Goal: Task Accomplishment & Management: Manage account settings

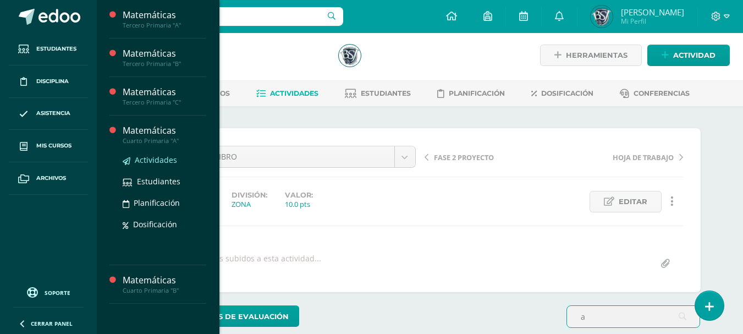
type input "a"
click at [151, 161] on span "Actividades" at bounding box center [156, 160] width 42 height 10
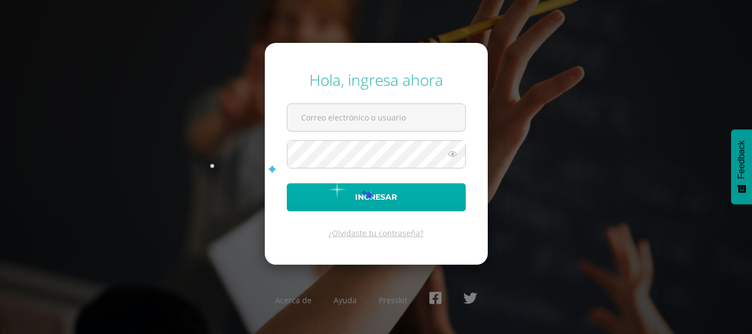
type input "bsimalij@bilinguesanjuan.edu.gt"
click at [367, 191] on button "Ingresar" at bounding box center [376, 197] width 179 height 28
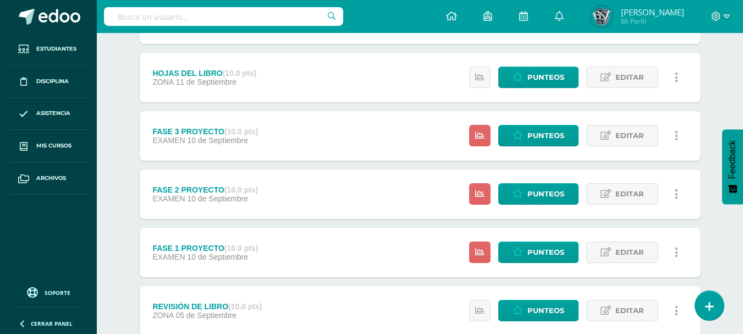
scroll to position [374, 0]
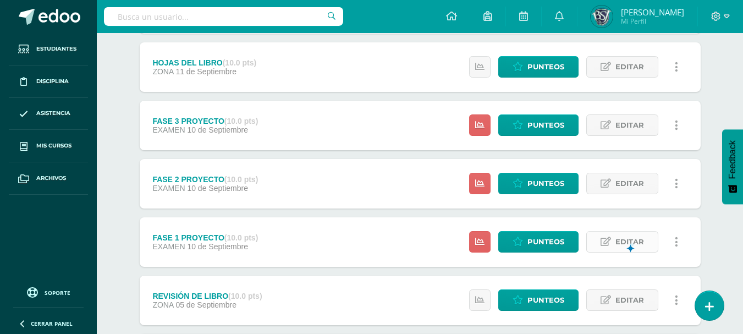
click at [628, 241] on span "Editar" at bounding box center [630, 242] width 29 height 20
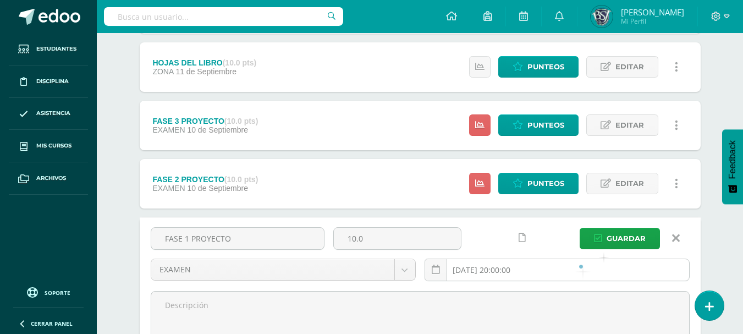
click at [570, 271] on input "2025-09-10 20:00:00" at bounding box center [557, 269] width 264 height 21
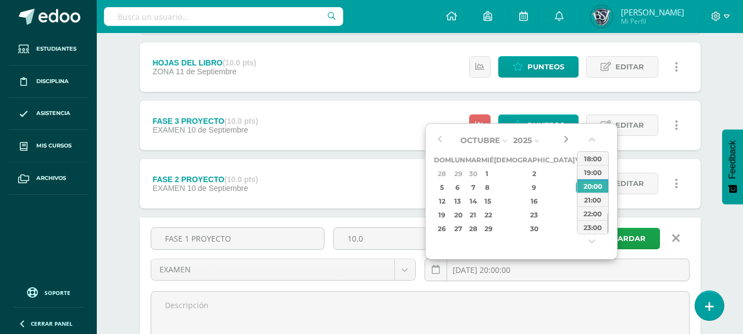
click at [566, 139] on button "button" at bounding box center [566, 140] width 11 height 17
click at [594, 184] on div "20:00" at bounding box center [593, 186] width 31 height 14
type input "2025-10-10 20:00"
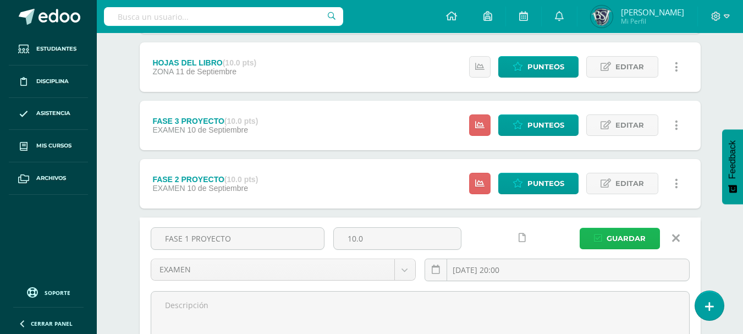
click at [640, 239] on span "Guardar" at bounding box center [626, 238] width 39 height 20
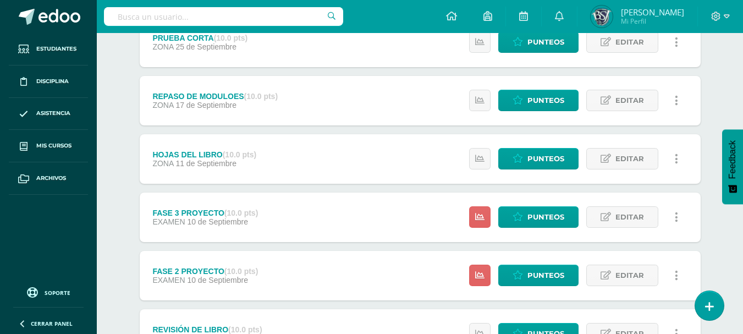
scroll to position [359, 0]
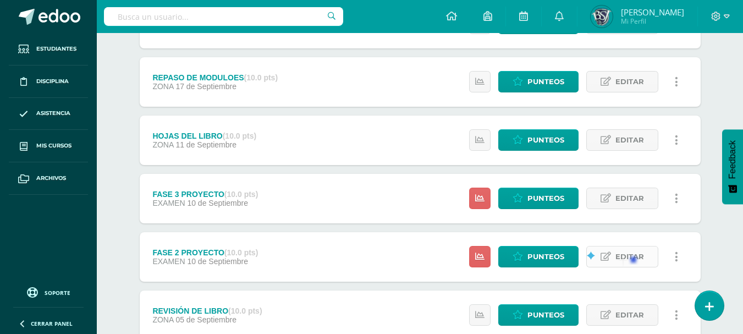
click at [637, 255] on span "Editar" at bounding box center [630, 256] width 29 height 20
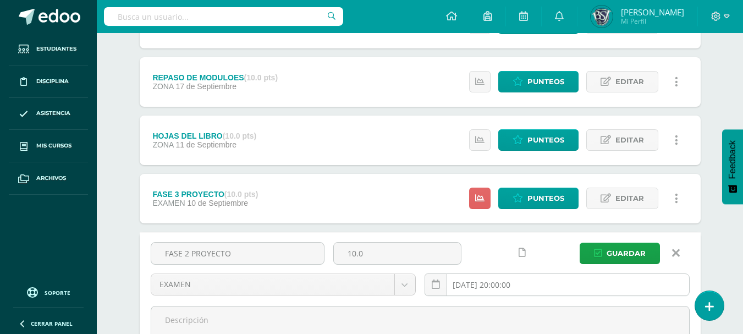
click at [576, 282] on input "2025-09-10 20:00:00" at bounding box center [557, 284] width 264 height 21
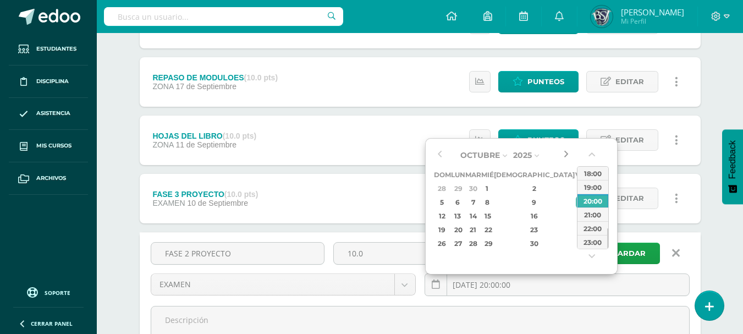
click at [564, 157] on button "button" at bounding box center [566, 155] width 11 height 17
click at [589, 203] on div "20:00" at bounding box center [593, 201] width 31 height 14
type input "2025-10-10 20:00"
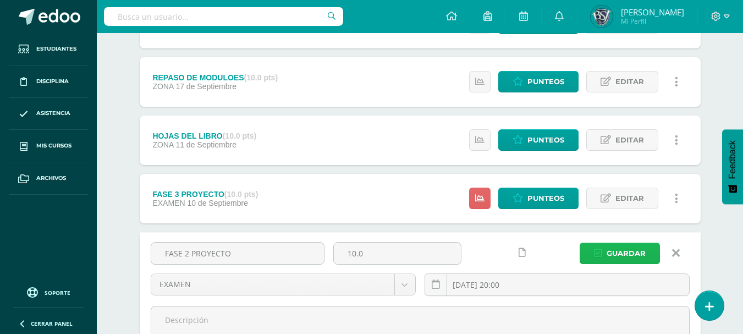
click at [628, 248] on span "Guardar" at bounding box center [626, 253] width 39 height 20
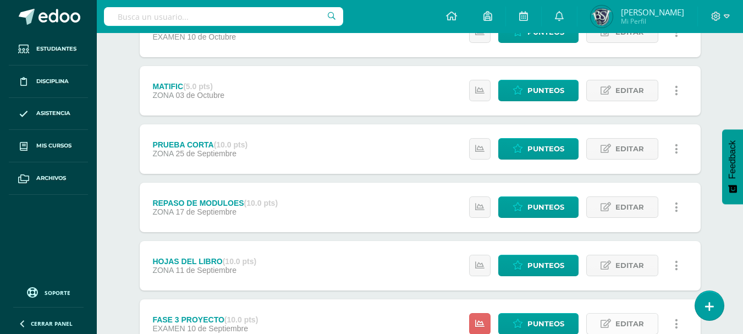
scroll to position [493, 0]
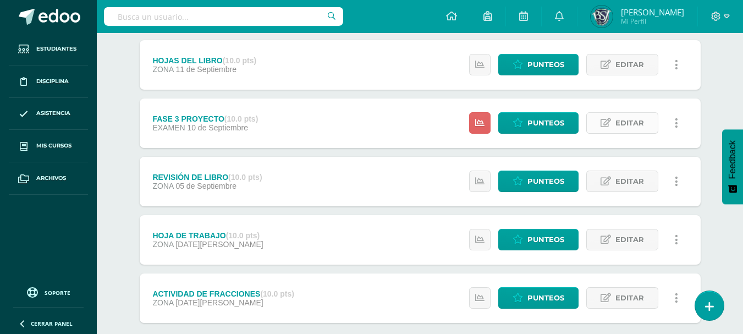
click at [642, 125] on span "Editar" at bounding box center [630, 123] width 29 height 20
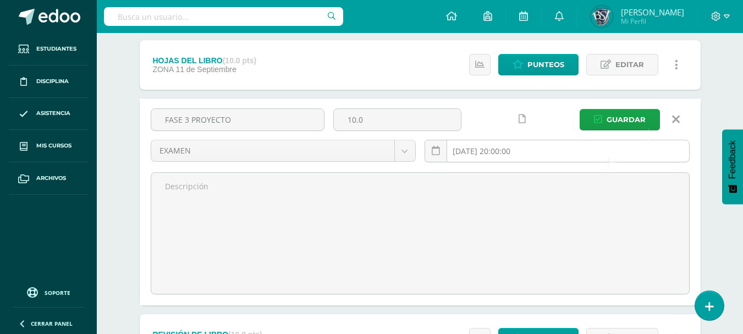
click at [600, 155] on input "2025-09-10 20:00:00" at bounding box center [557, 150] width 264 height 21
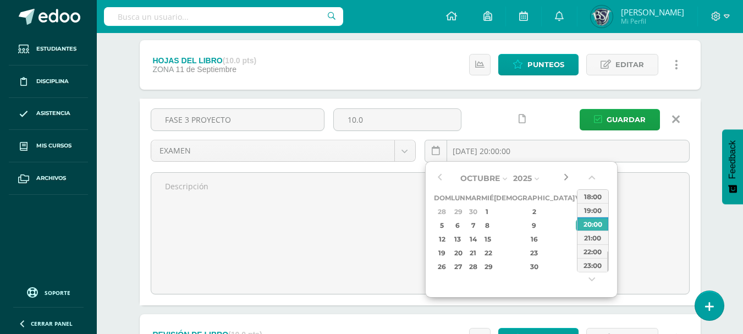
click at [562, 181] on button "button" at bounding box center [566, 178] width 11 height 17
click at [576, 226] on div "10" at bounding box center [581, 225] width 10 height 13
type input "2025-10-10 20:00"
click at [587, 222] on div "20:00" at bounding box center [593, 224] width 31 height 14
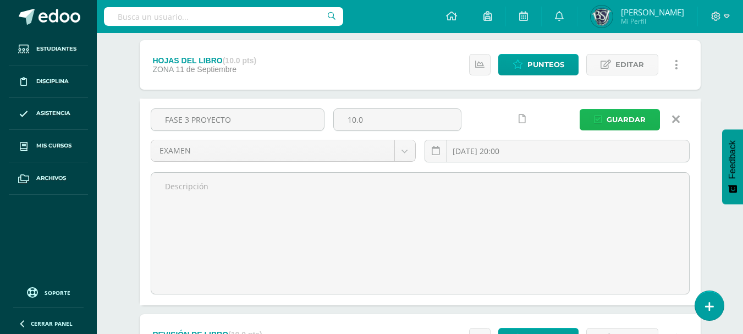
click at [633, 115] on span "Guardar" at bounding box center [626, 119] width 39 height 20
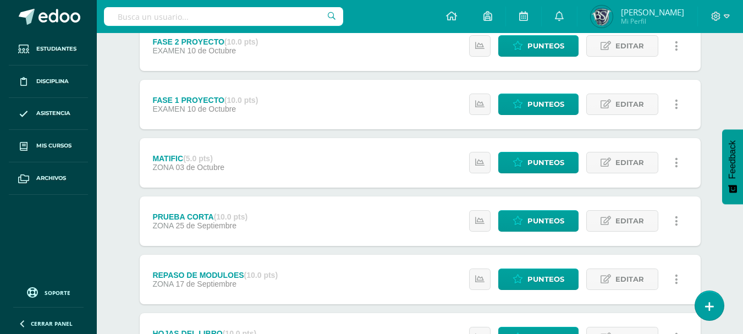
scroll to position [330, 0]
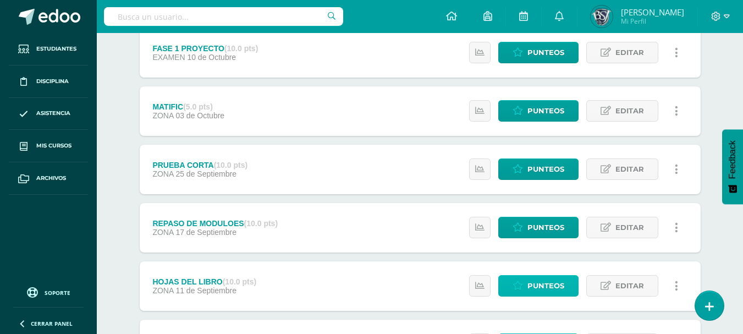
click at [558, 284] on span "Punteos" at bounding box center [546, 286] width 37 height 20
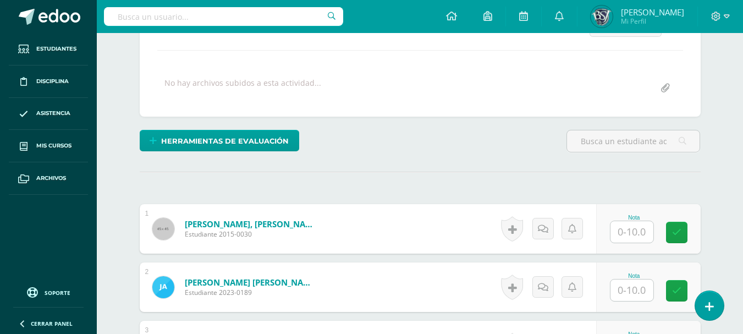
scroll to position [266, 0]
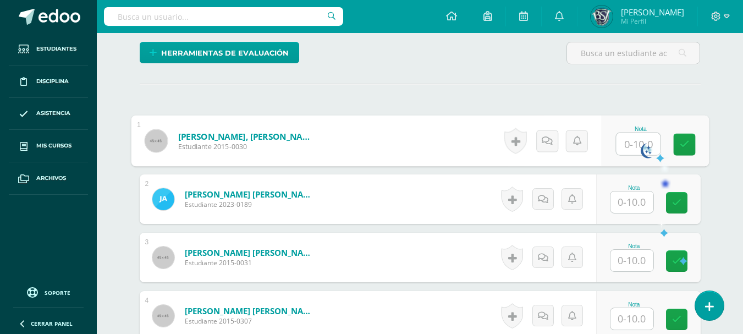
click at [638, 143] on input "text" at bounding box center [638, 144] width 44 height 22
type input "10"
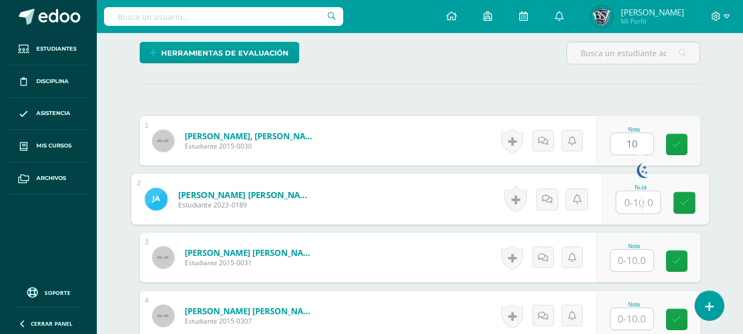
click at [637, 202] on input "text" at bounding box center [638, 202] width 44 height 22
type input "0"
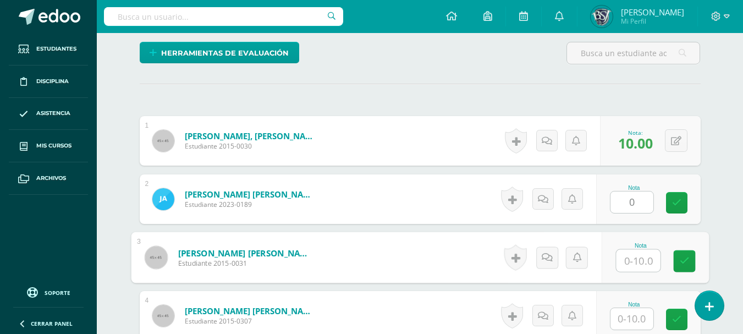
click at [637, 256] on input "text" at bounding box center [638, 261] width 44 height 22
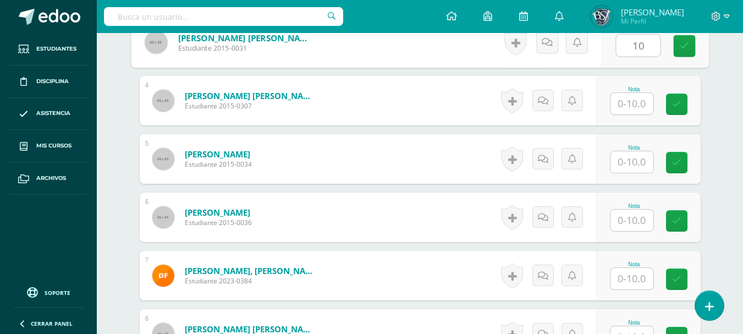
scroll to position [486, 0]
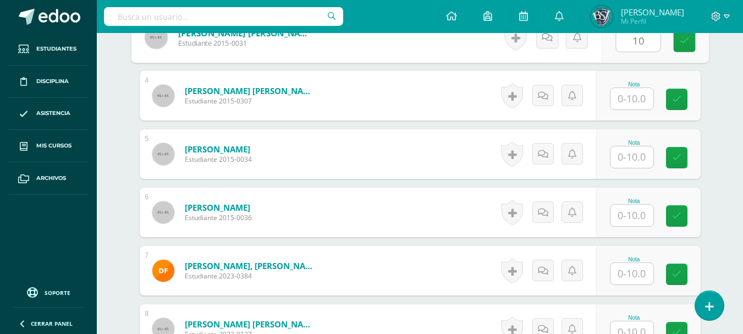
type input "10"
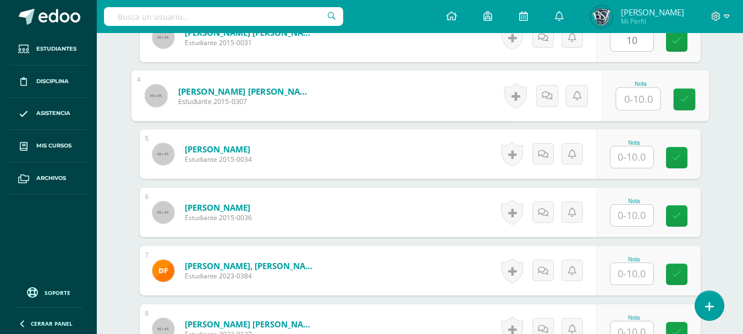
click at [633, 100] on input "text" at bounding box center [638, 99] width 44 height 22
type input "10"
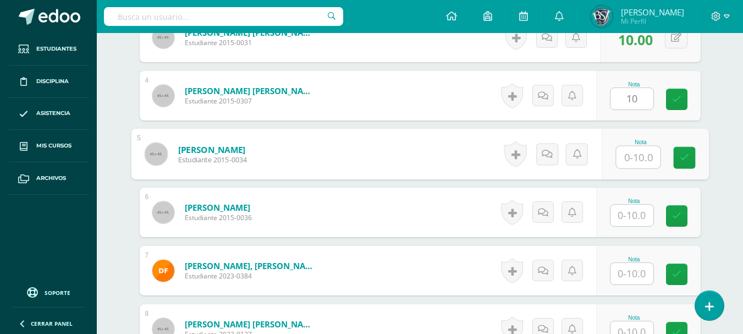
click at [632, 161] on input "text" at bounding box center [638, 157] width 44 height 22
type input "10"
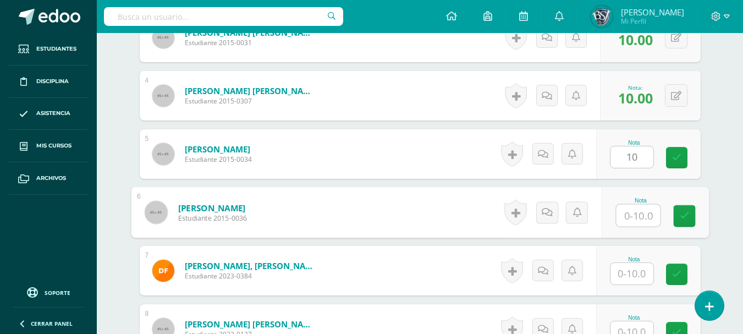
click at [633, 211] on input "text" at bounding box center [638, 216] width 44 height 22
type input "10"
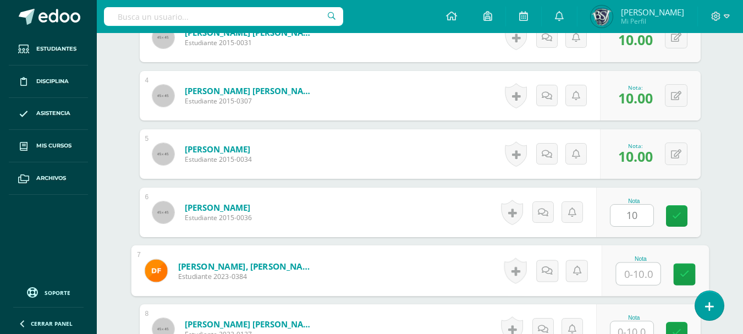
click at [632, 270] on input "text" at bounding box center [638, 274] width 44 height 22
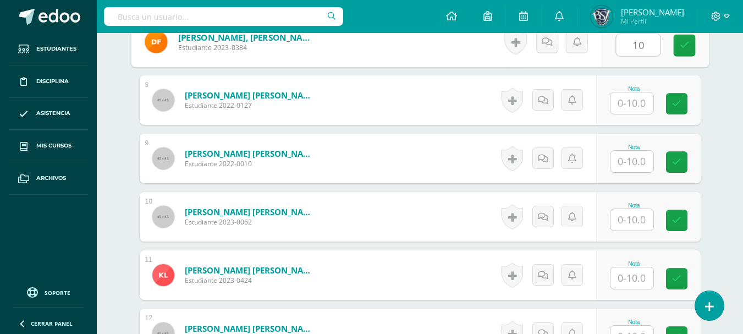
scroll to position [728, 0]
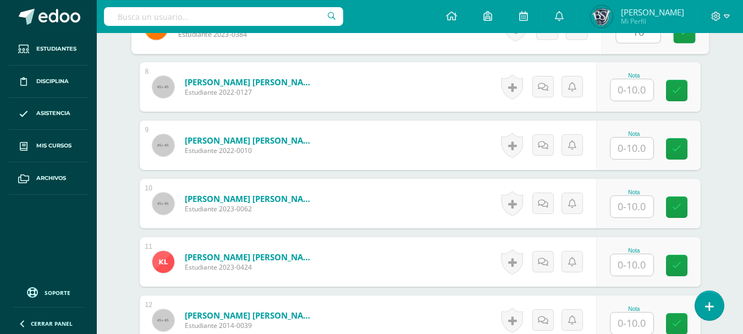
type input "10"
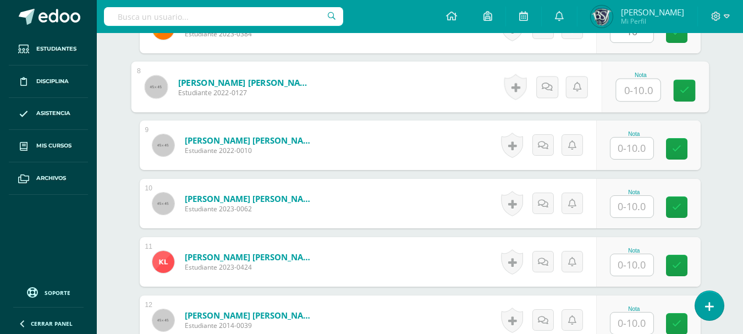
click at [637, 89] on input "text" at bounding box center [638, 90] width 44 height 22
type input "10"
click at [631, 139] on input "text" at bounding box center [632, 148] width 43 height 21
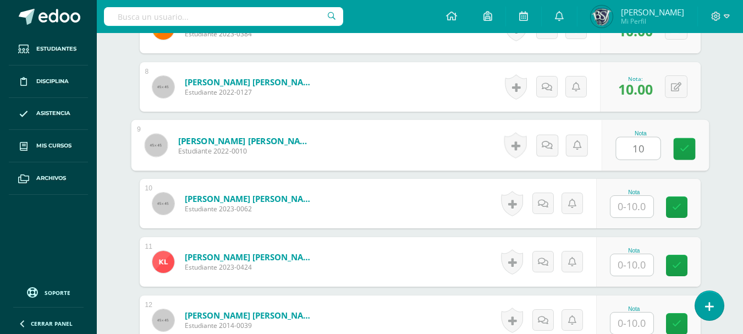
type input "10"
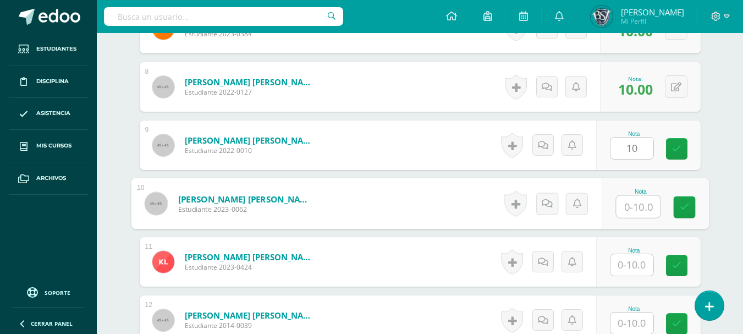
click at [629, 201] on input "text" at bounding box center [638, 207] width 44 height 22
type input "10"
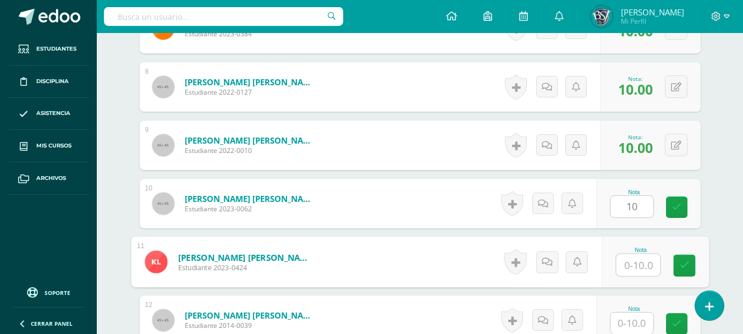
click at [634, 262] on input "text" at bounding box center [638, 265] width 44 height 22
type input "10"
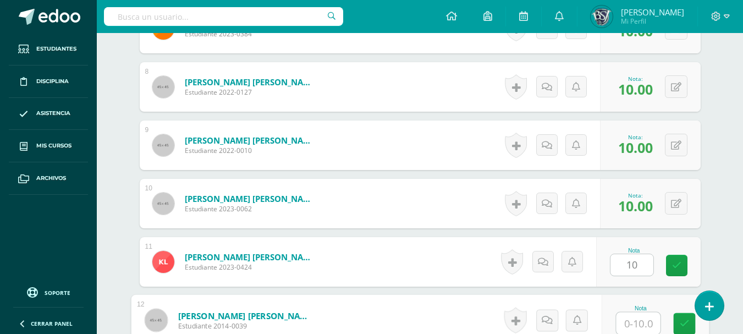
click at [635, 320] on input "text" at bounding box center [638, 324] width 44 height 22
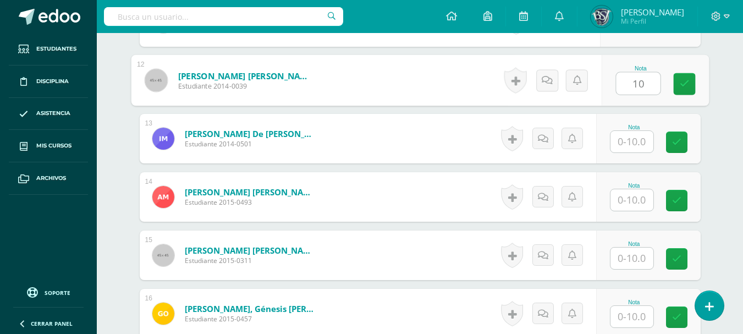
scroll to position [993, 0]
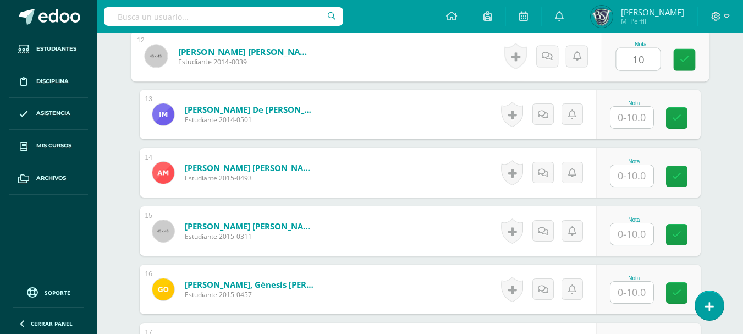
type input "10"
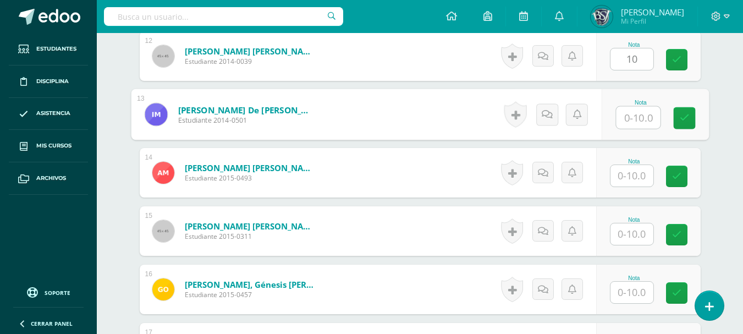
click at [641, 123] on input "text" at bounding box center [638, 118] width 44 height 22
type input "10"
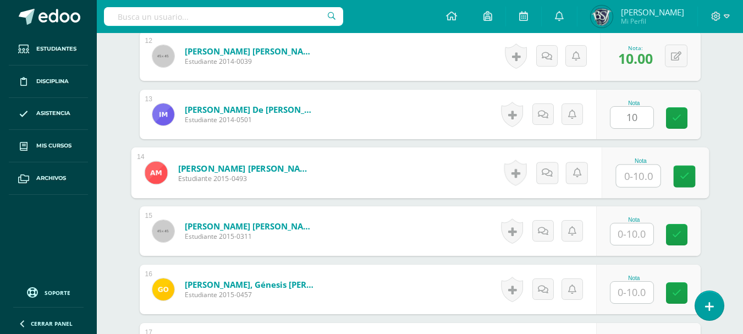
click at [642, 167] on input "text" at bounding box center [638, 176] width 44 height 22
type input "10"
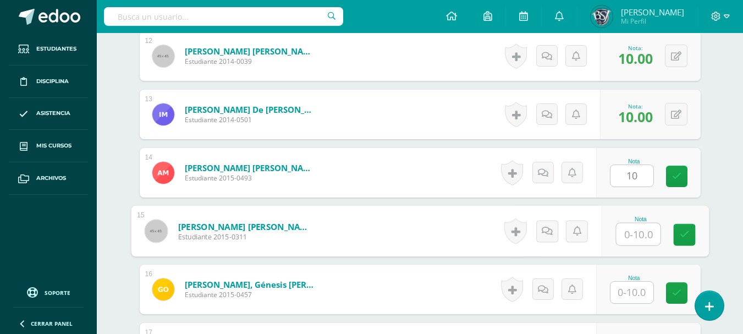
click at [639, 234] on input "text" at bounding box center [638, 234] width 44 height 22
type input "10"
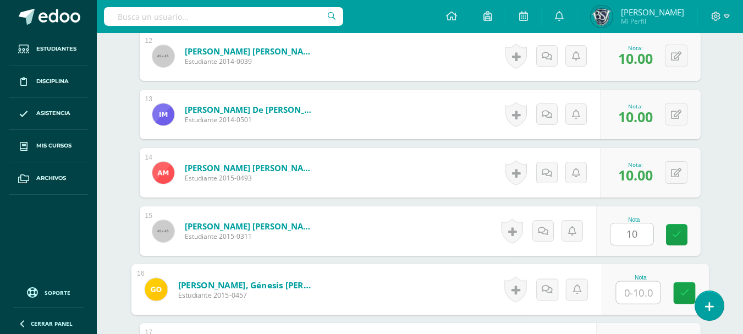
click at [634, 293] on input "text" at bounding box center [638, 293] width 44 height 22
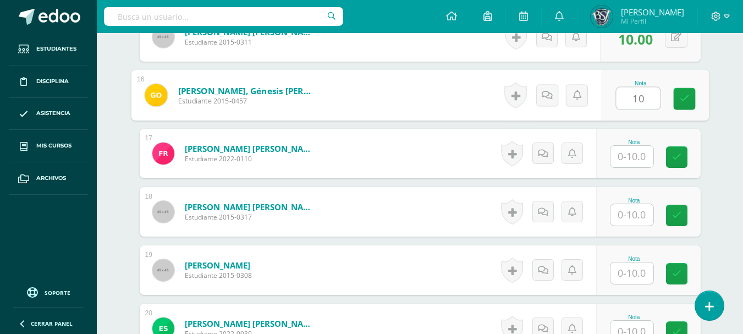
scroll to position [1191, 0]
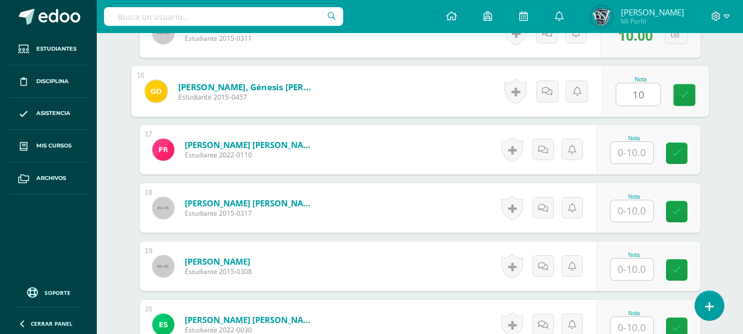
type input "10"
click at [634, 156] on input "text" at bounding box center [632, 152] width 43 height 21
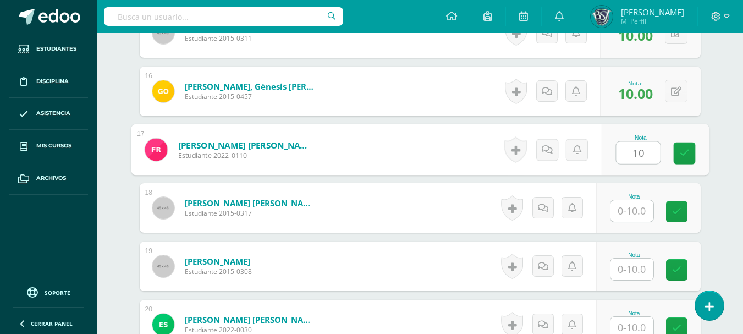
type input "10"
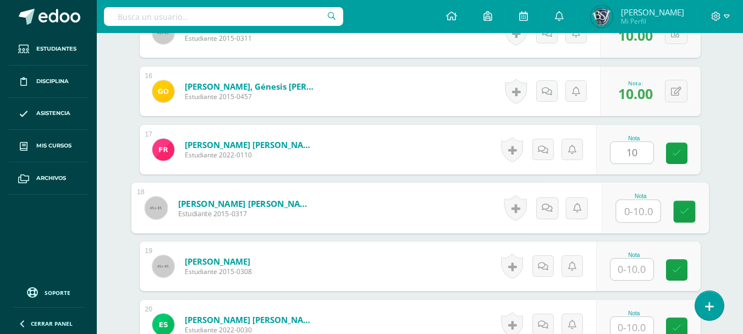
click at [637, 213] on input "text" at bounding box center [638, 211] width 44 height 22
type input "10"
click at [637, 271] on input "text" at bounding box center [632, 269] width 43 height 21
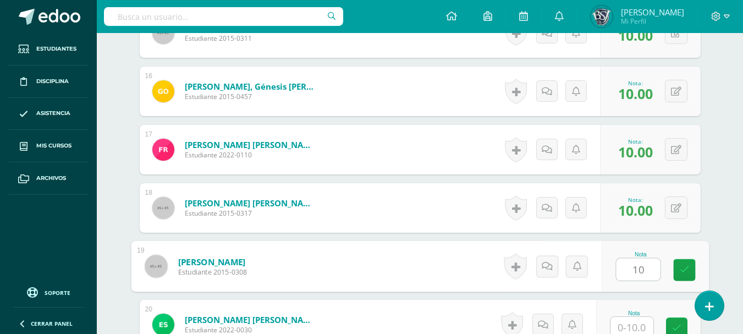
type input "10"
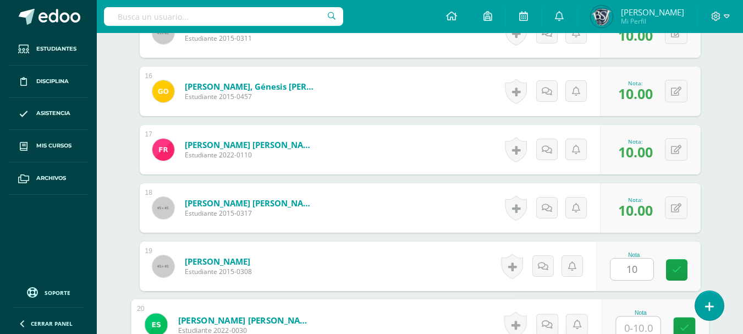
click at [634, 330] on input "text" at bounding box center [638, 328] width 44 height 22
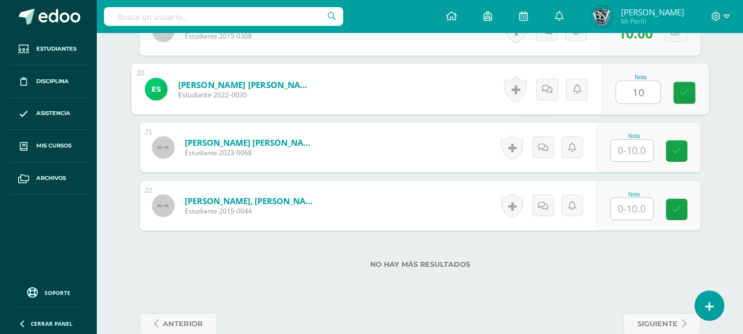
scroll to position [1449, 0]
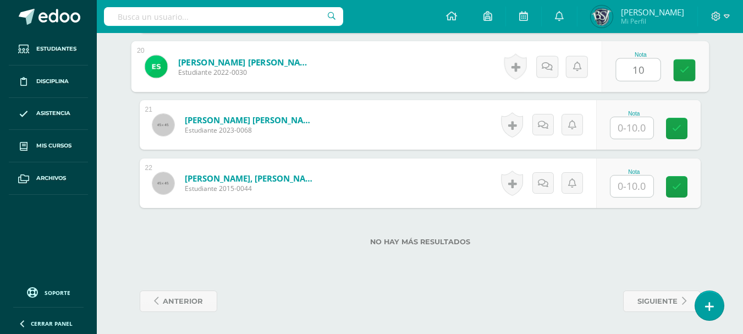
type input "10"
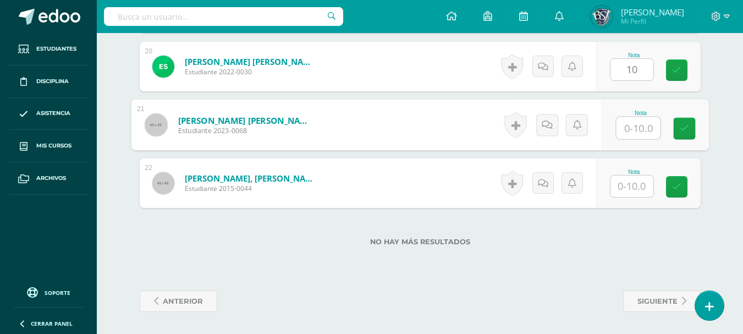
click at [643, 129] on input "text" at bounding box center [638, 128] width 44 height 22
type input "10"
click at [636, 188] on input "text" at bounding box center [632, 186] width 43 height 21
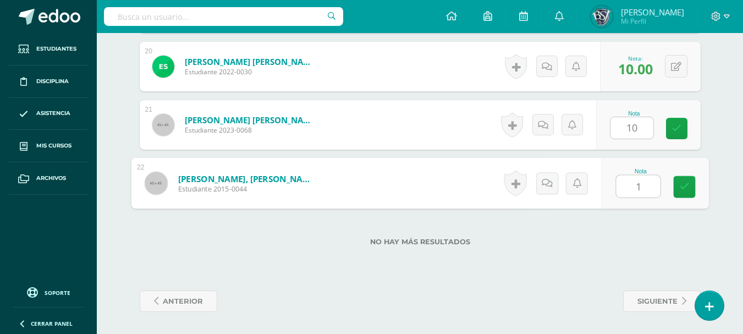
type input "10"
click at [684, 184] on icon at bounding box center [685, 186] width 10 height 9
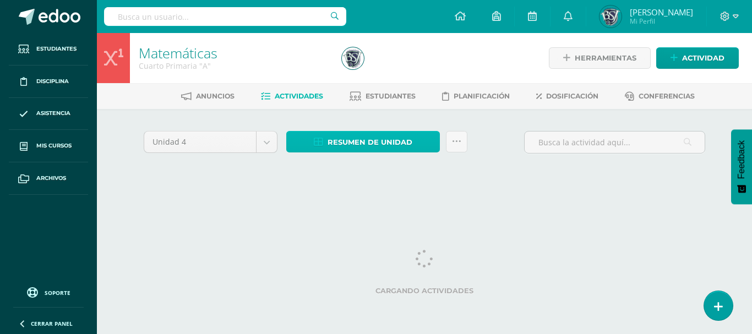
click at [343, 138] on span "Resumen de unidad" at bounding box center [369, 142] width 85 height 20
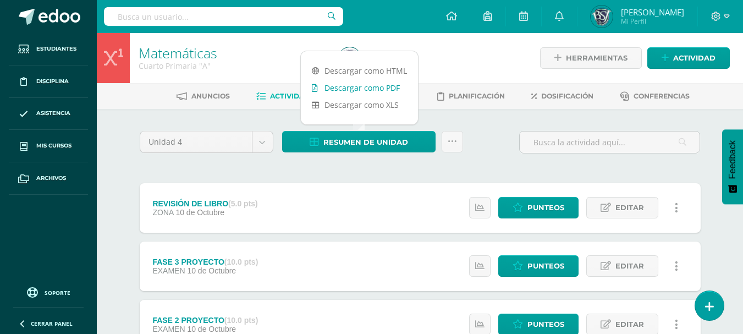
click at [366, 87] on link "Descargar como PDF" at bounding box center [359, 87] width 117 height 17
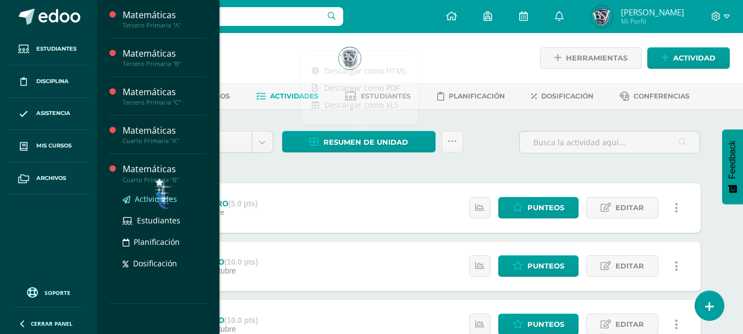
click at [157, 195] on span "Actividades" at bounding box center [156, 199] width 42 height 10
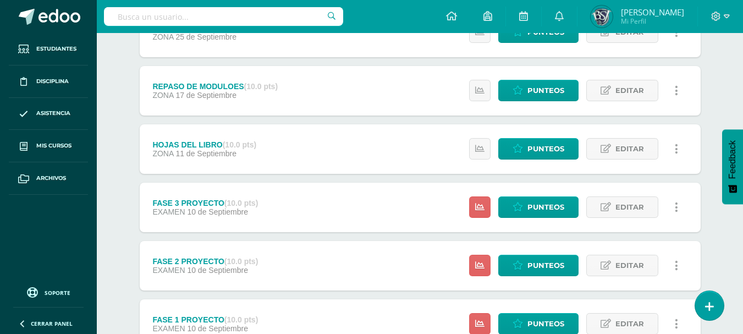
scroll to position [358, 0]
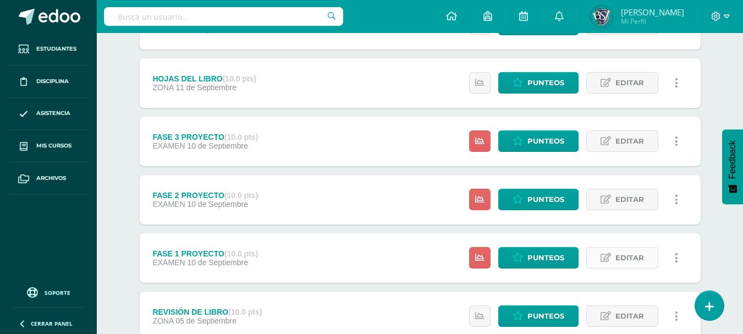
click at [630, 257] on span "Editar" at bounding box center [630, 258] width 29 height 20
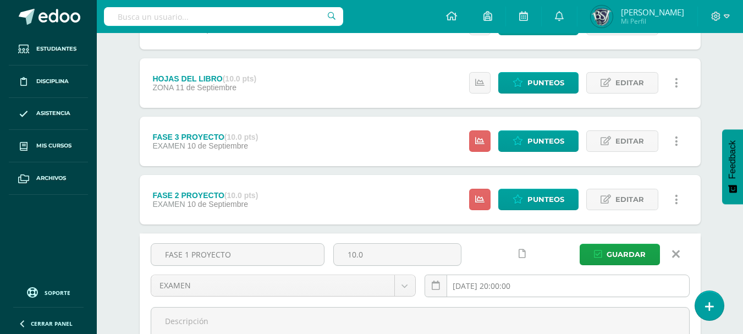
click at [591, 279] on input "[DATE] 20:00:00" at bounding box center [557, 285] width 264 height 21
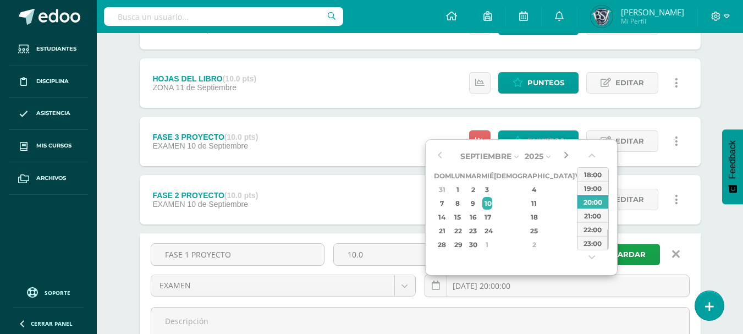
click at [568, 155] on button "button" at bounding box center [566, 156] width 11 height 17
click at [589, 203] on div "20:00" at bounding box center [593, 202] width 31 height 14
type input "[DATE] 20:00"
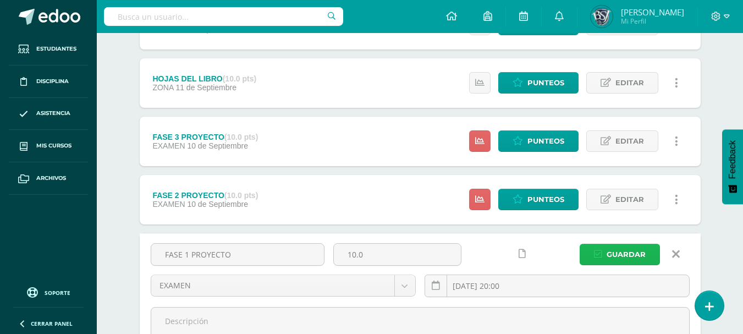
click at [620, 258] on span "Guardar" at bounding box center [626, 254] width 39 height 20
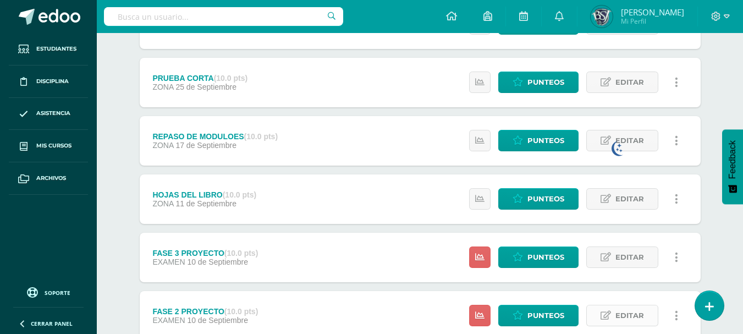
scroll to position [493, 0]
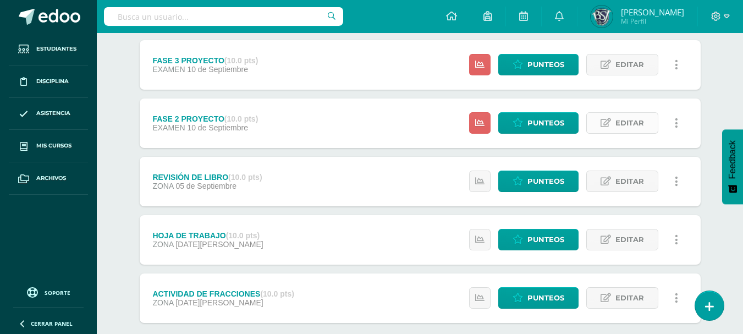
click at [617, 122] on span "Editar" at bounding box center [630, 123] width 29 height 20
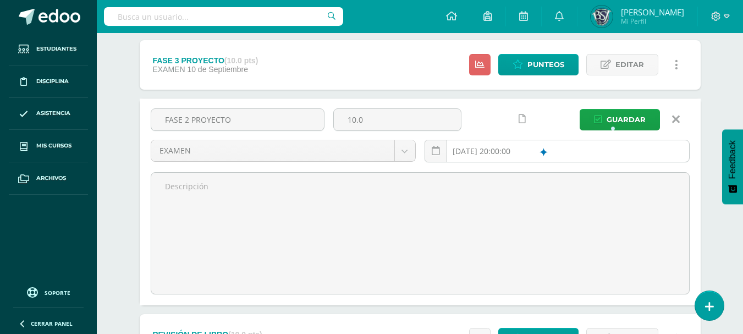
click at [539, 149] on input "[DATE] 20:00:00" at bounding box center [557, 150] width 264 height 21
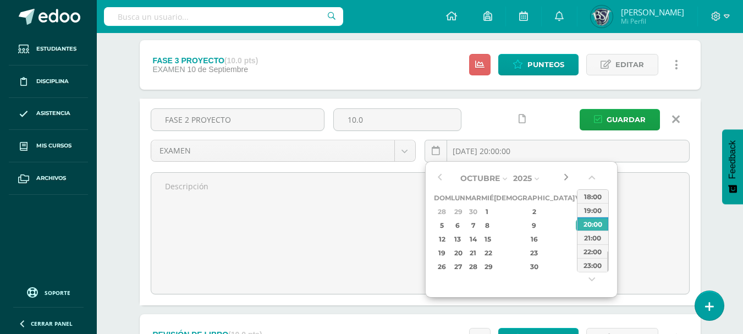
click at [564, 177] on button "button" at bounding box center [566, 178] width 11 height 17
click at [591, 225] on div "20:00" at bounding box center [593, 224] width 31 height 14
type input "2025-10-10 20:00"
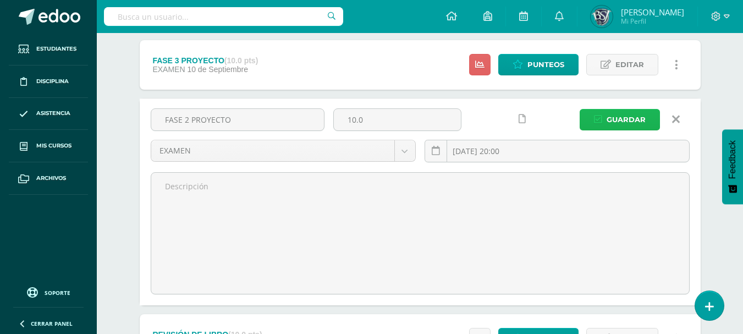
click at [626, 122] on span "Guardar" at bounding box center [626, 119] width 39 height 20
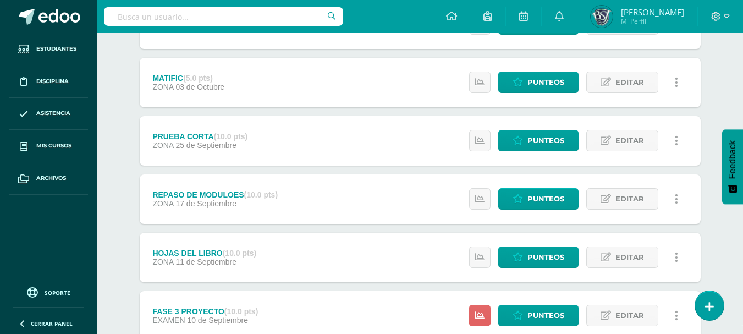
scroll to position [493, 0]
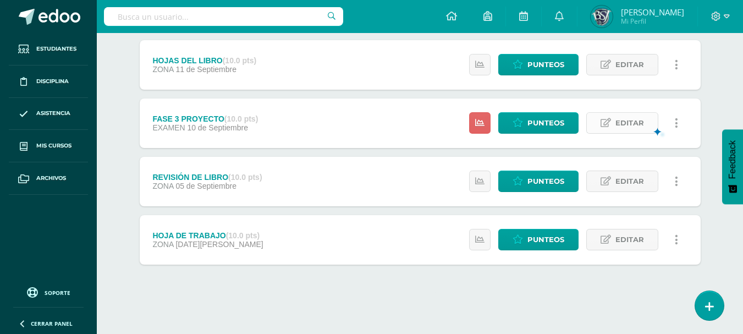
click at [640, 122] on span "Editar" at bounding box center [630, 123] width 29 height 20
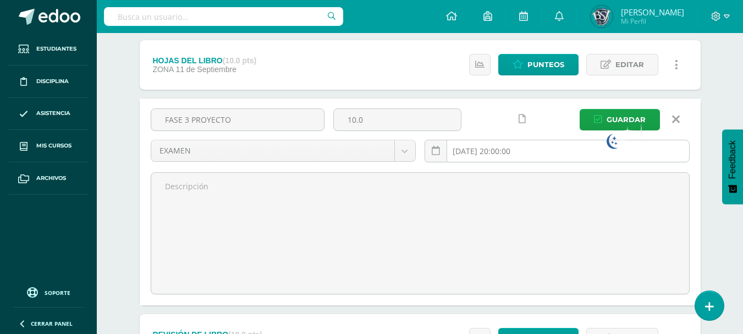
click at [557, 149] on input "[DATE] 20:00:00" at bounding box center [557, 150] width 264 height 21
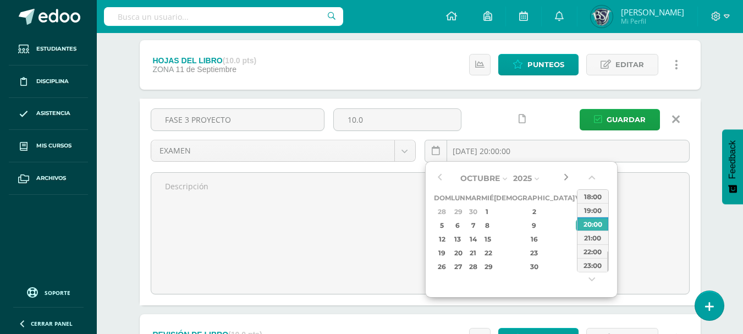
click at [563, 179] on button "button" at bounding box center [566, 178] width 11 height 17
click at [590, 226] on div "20:00" at bounding box center [593, 224] width 31 height 14
type input "2025-10-10 20:00"
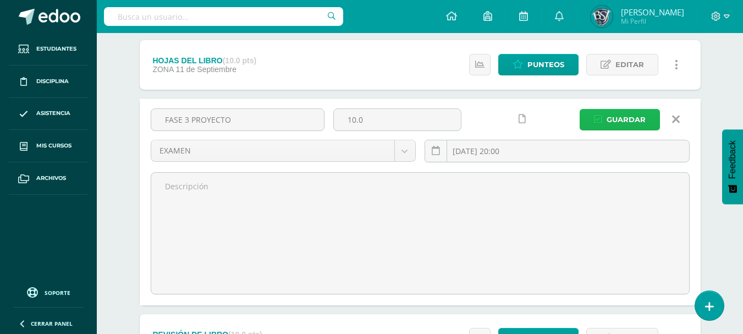
click at [626, 124] on span "Guardar" at bounding box center [626, 119] width 39 height 20
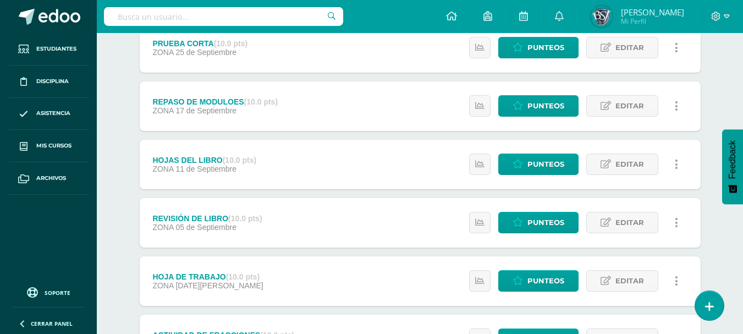
scroll to position [468, 0]
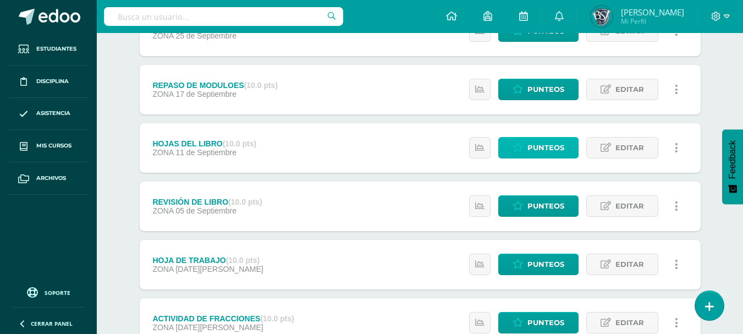
click at [563, 150] on span "Punteos" at bounding box center [546, 148] width 37 height 20
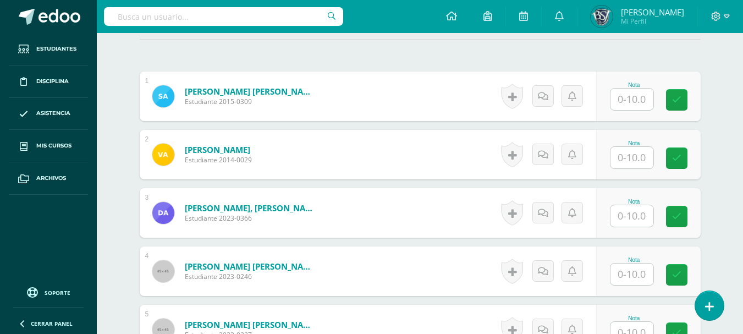
scroll to position [318, 0]
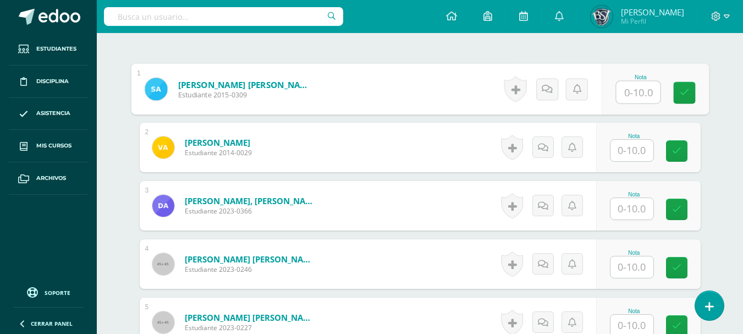
click at [631, 90] on input "text" at bounding box center [638, 92] width 44 height 22
type input "10"
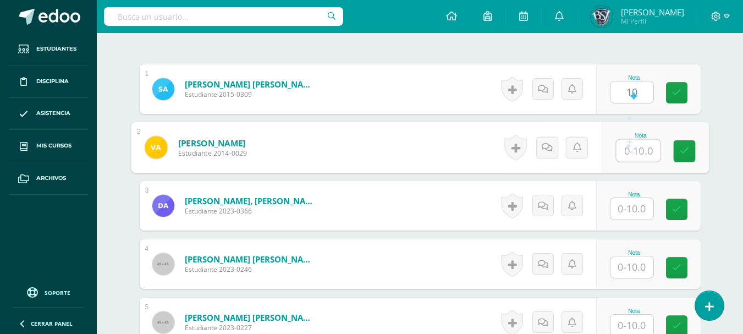
click at [625, 145] on input "text" at bounding box center [638, 151] width 44 height 22
type input "10"
click at [629, 207] on input "text" at bounding box center [632, 208] width 43 height 21
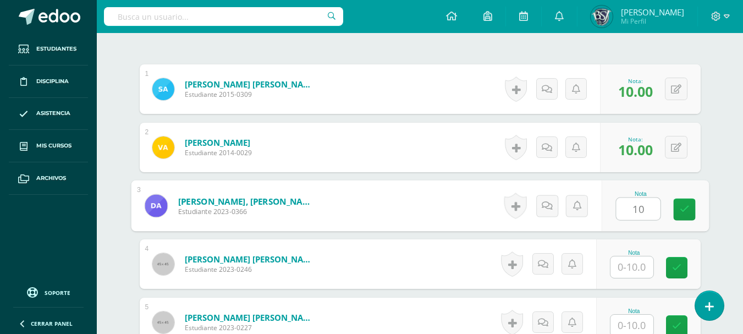
type input "10"
click at [630, 269] on input "text" at bounding box center [632, 266] width 43 height 21
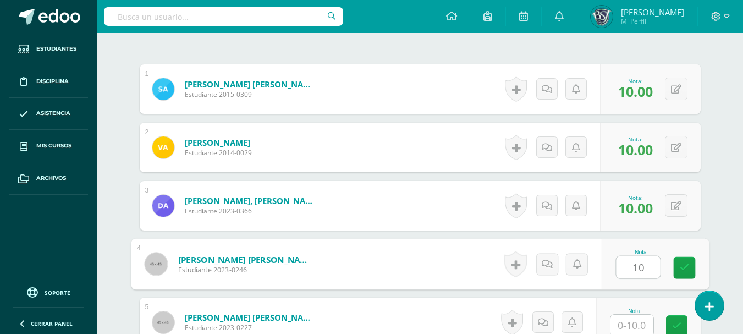
type input "10"
click at [634, 321] on input "text" at bounding box center [632, 325] width 43 height 21
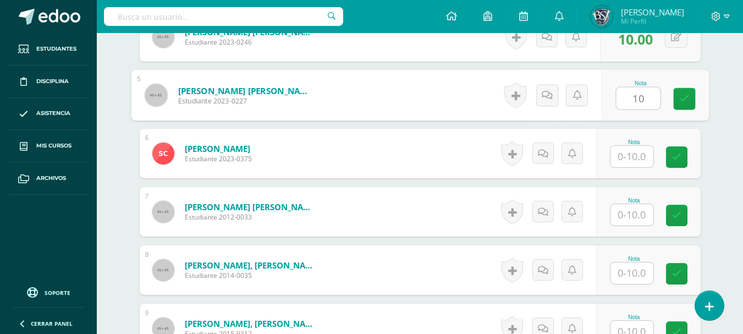
scroll to position [560, 0]
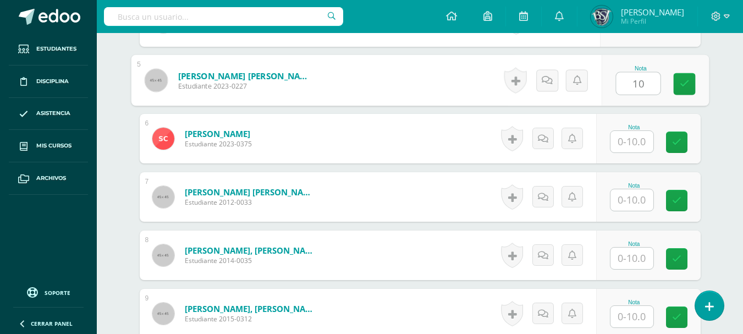
type input "10"
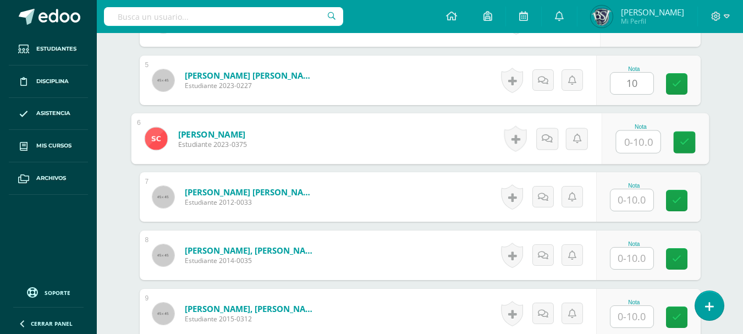
click at [646, 146] on input "text" at bounding box center [638, 142] width 44 height 22
type input "10"
click at [627, 200] on input "text" at bounding box center [632, 199] width 43 height 21
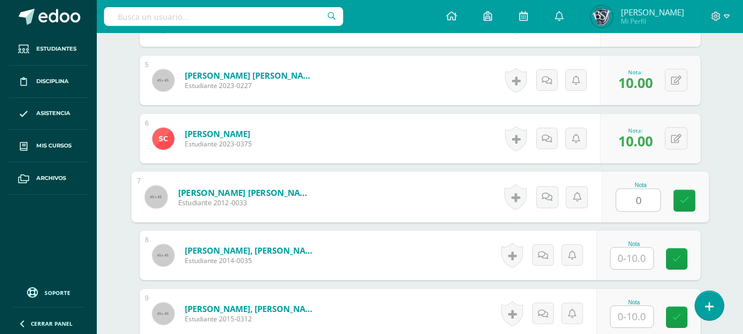
type input "0"
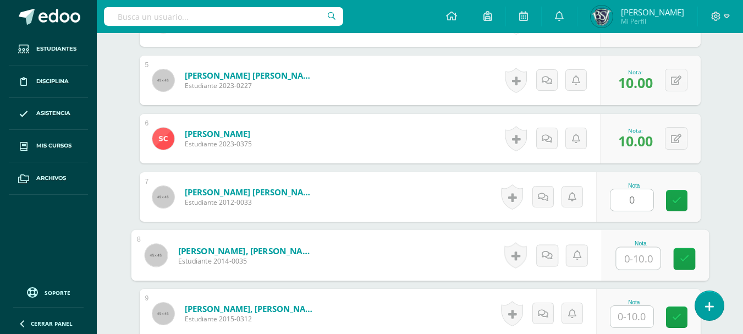
click at [627, 262] on input "text" at bounding box center [638, 259] width 44 height 22
type input "10"
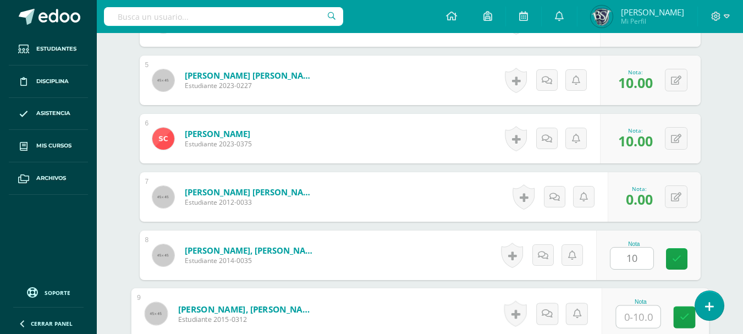
click at [631, 313] on input "text" at bounding box center [638, 317] width 44 height 22
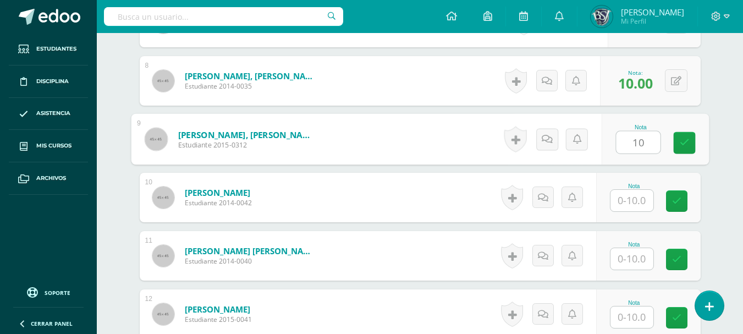
scroll to position [758, 0]
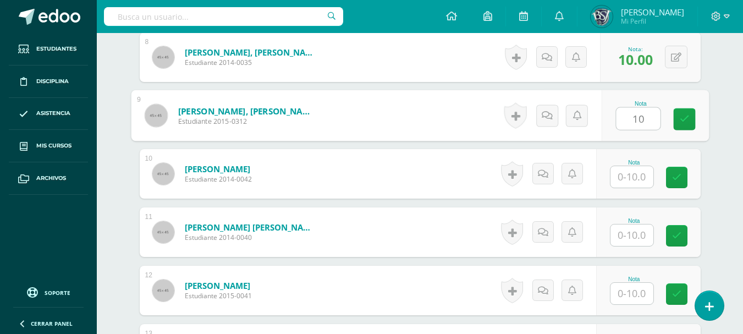
type input "10"
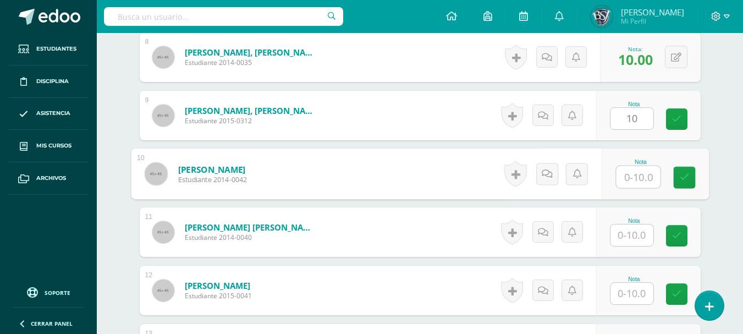
click at [638, 172] on input "text" at bounding box center [638, 177] width 44 height 22
type input "10"
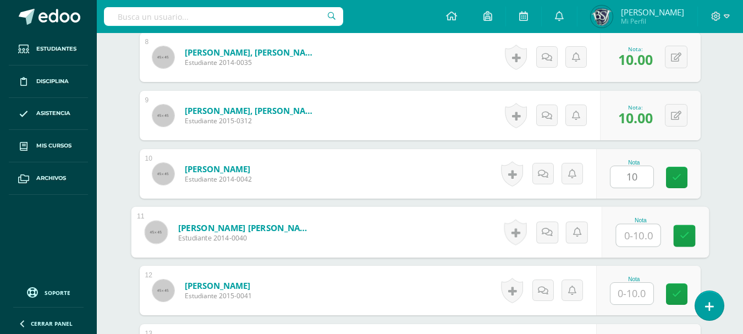
click at [634, 237] on input "text" at bounding box center [638, 235] width 44 height 22
type input "10"
click at [634, 287] on input "text" at bounding box center [632, 293] width 43 height 21
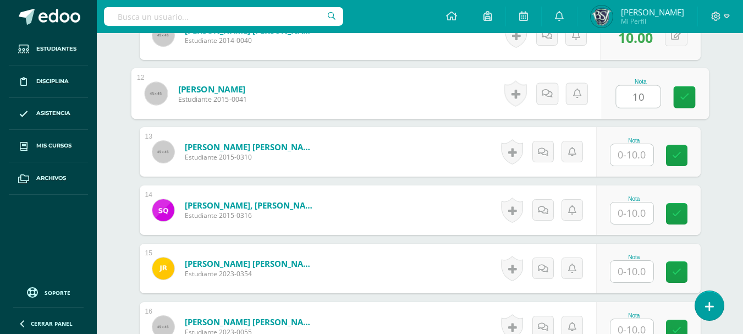
scroll to position [956, 0]
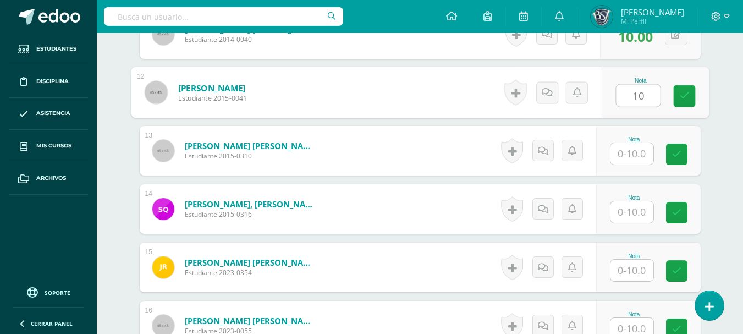
type input "10"
click at [644, 153] on input "text" at bounding box center [632, 153] width 43 height 21
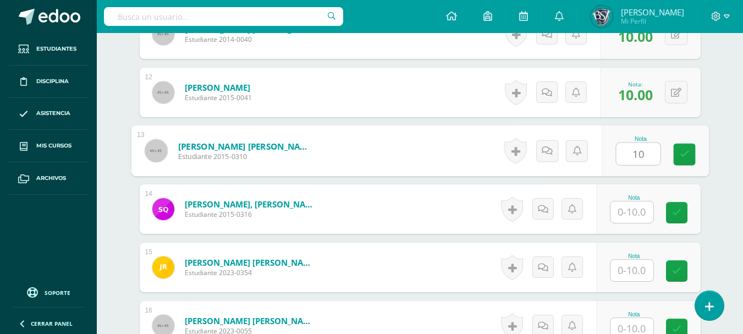
type input "10"
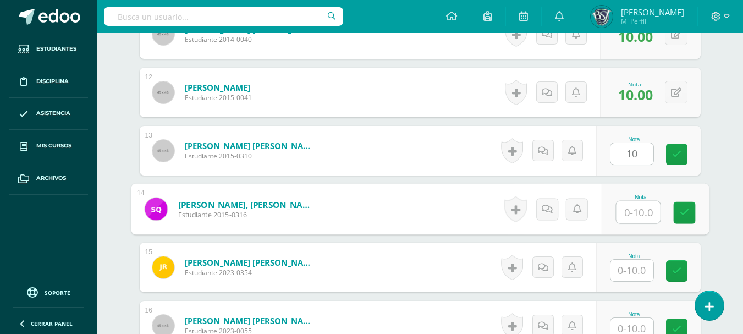
click at [627, 215] on input "text" at bounding box center [638, 212] width 44 height 22
type input "10"
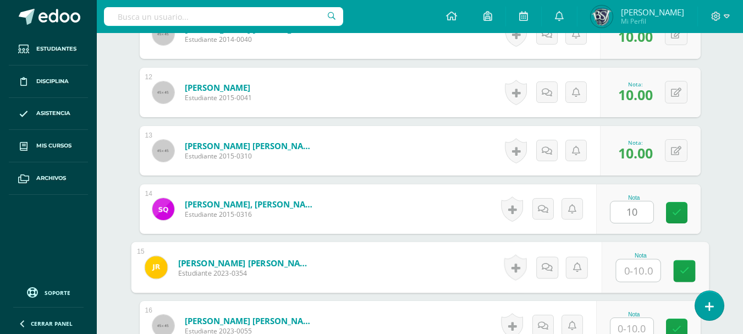
click at [631, 262] on input "text" at bounding box center [638, 271] width 44 height 22
type input "10"
click at [633, 324] on input "text" at bounding box center [632, 328] width 43 height 21
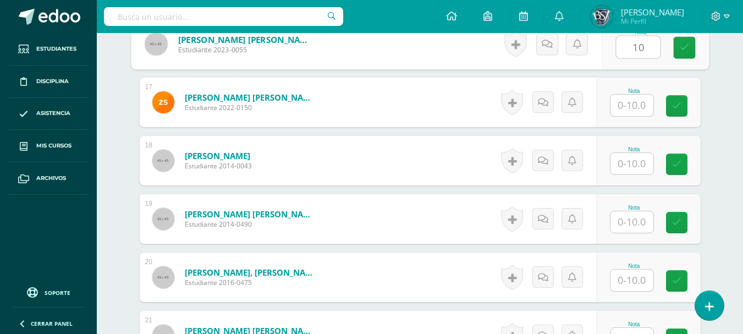
scroll to position [1244, 0]
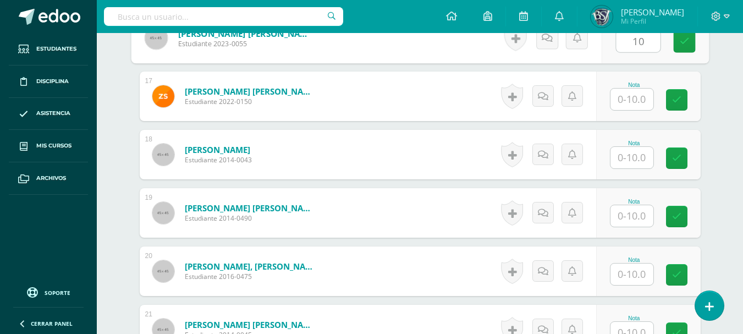
type input "10"
click at [630, 97] on input "text" at bounding box center [632, 99] width 43 height 21
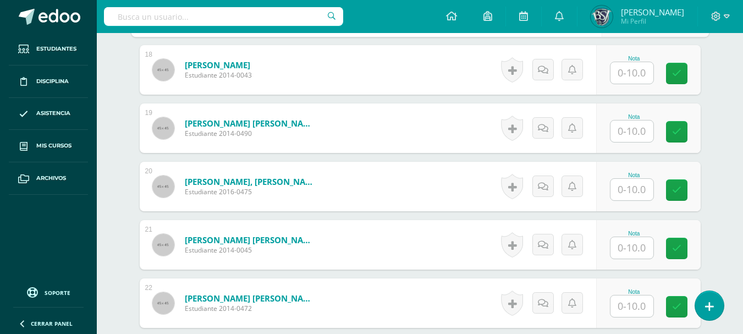
scroll to position [1332, 0]
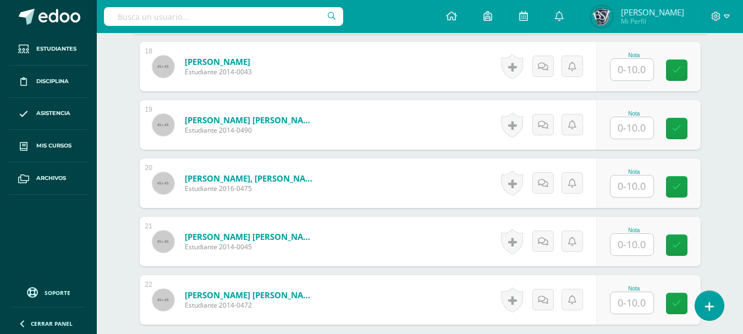
type input "10"
click at [638, 67] on input "text" at bounding box center [638, 70] width 44 height 22
type input "10"
click at [634, 129] on input "text" at bounding box center [638, 128] width 44 height 22
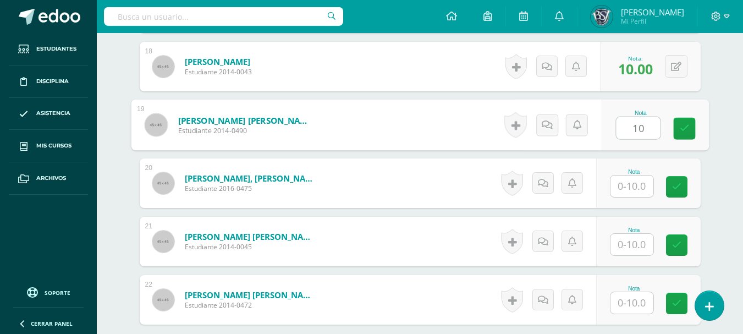
type input "10"
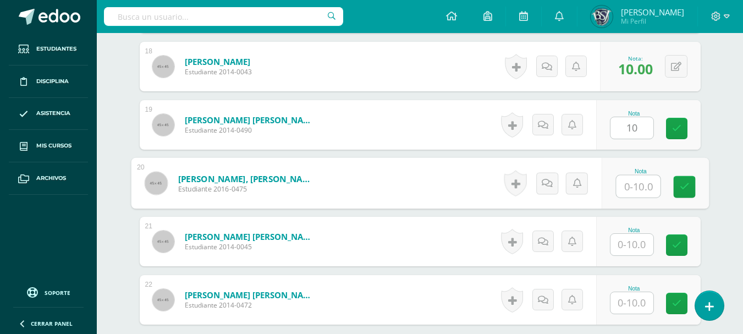
click at [637, 182] on input "text" at bounding box center [638, 187] width 44 height 22
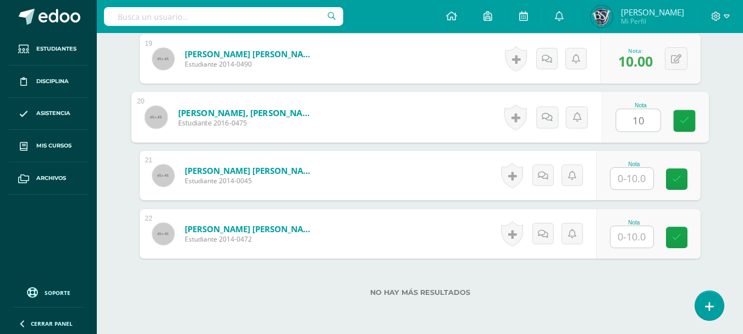
scroll to position [1420, 0]
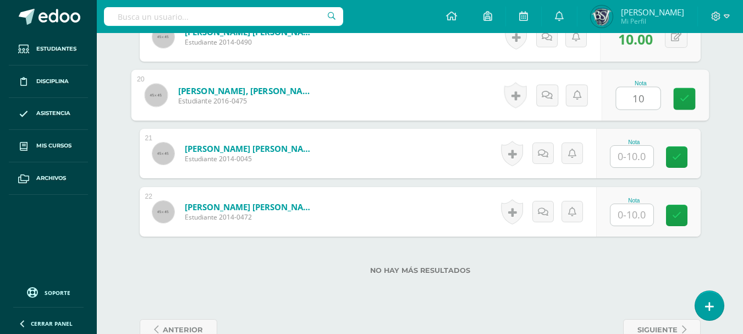
type input "10"
click at [638, 154] on input "text" at bounding box center [632, 156] width 43 height 21
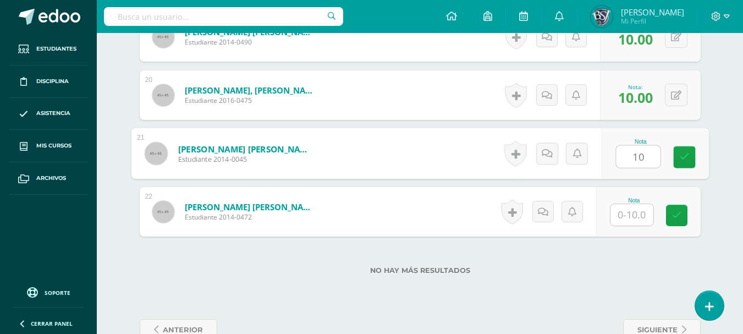
type input "10"
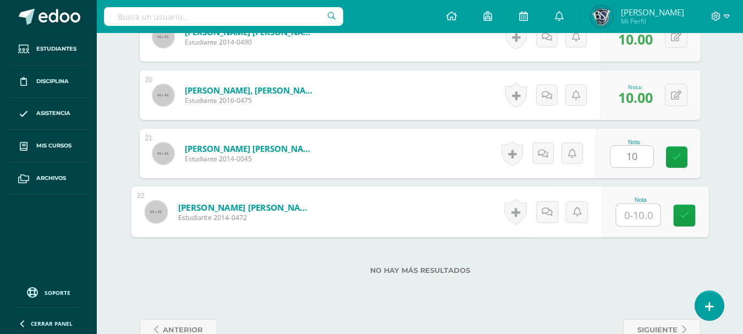
click at [637, 213] on input "text" at bounding box center [638, 215] width 44 height 22
type input "10"
click at [683, 220] on icon at bounding box center [685, 215] width 10 height 9
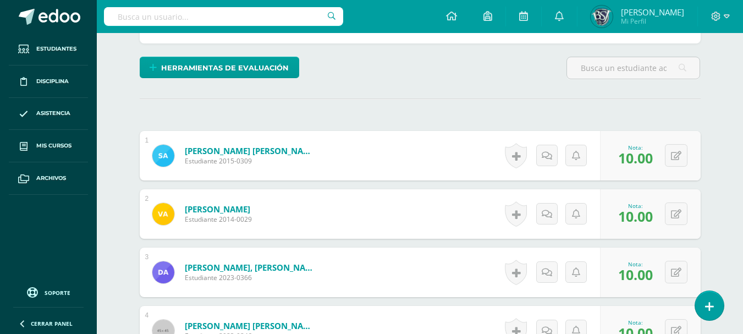
scroll to position [0, 0]
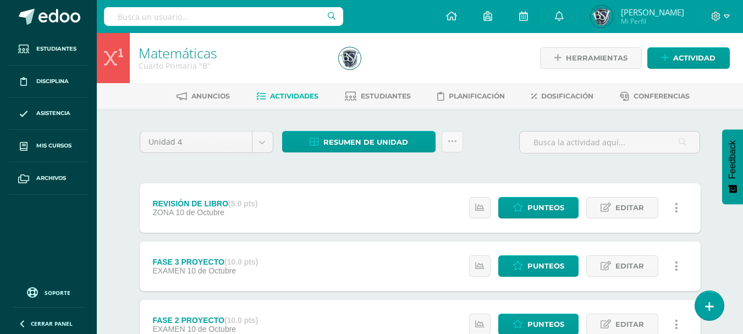
click at [399, 143] on span "Resumen de unidad" at bounding box center [366, 142] width 85 height 20
click at [492, 137] on div "Unidad 4 Unidad 1 Unidad 2 Unidad 3 Unidad 4 Resumen de unidad Subir actividade…" at bounding box center [420, 146] width 570 height 31
click at [456, 139] on icon at bounding box center [452, 141] width 9 height 9
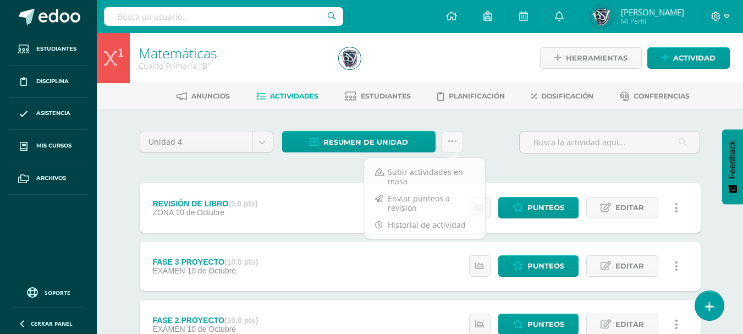
click at [483, 136] on div "Unidad 4 Unidad 1 Unidad 2 Unidad 3 Unidad 4 Resumen de unidad ¿Estás seguro qu…" at bounding box center [420, 146] width 570 height 31
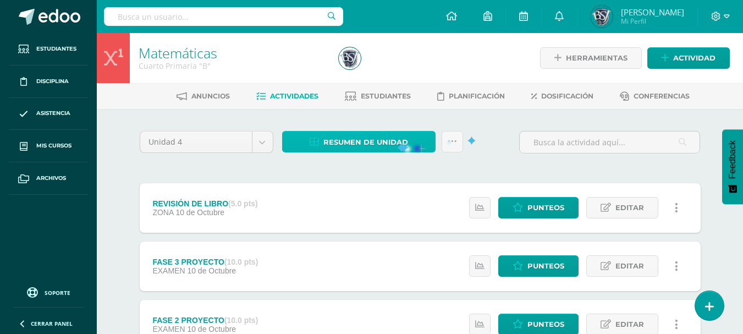
click at [397, 144] on span "Resumen de unidad" at bounding box center [366, 142] width 85 height 20
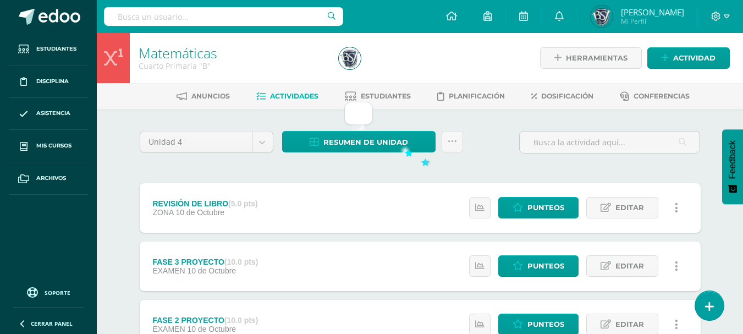
click at [430, 161] on div "Resumen de unidad" at bounding box center [373, 146] width 190 height 31
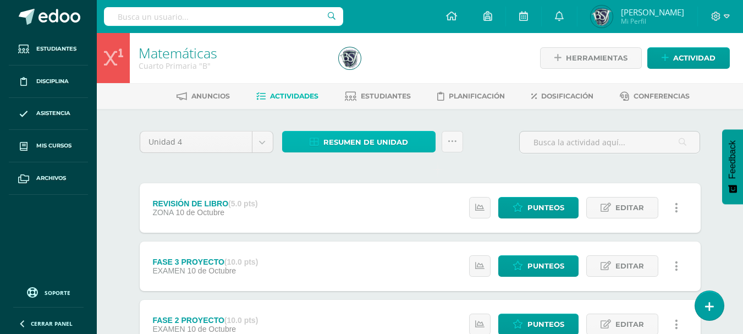
click at [417, 144] on link "Resumen de unidad" at bounding box center [359, 141] width 154 height 21
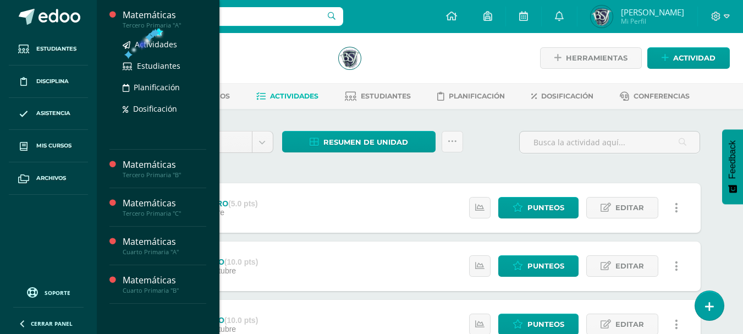
click at [155, 28] on div "Tercero Primaria "A"" at bounding box center [165, 25] width 84 height 8
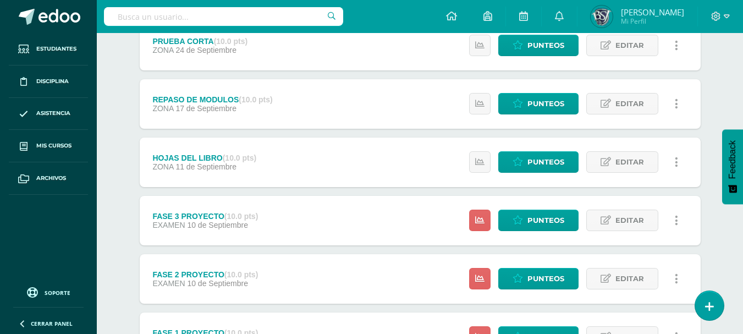
scroll to position [345, 0]
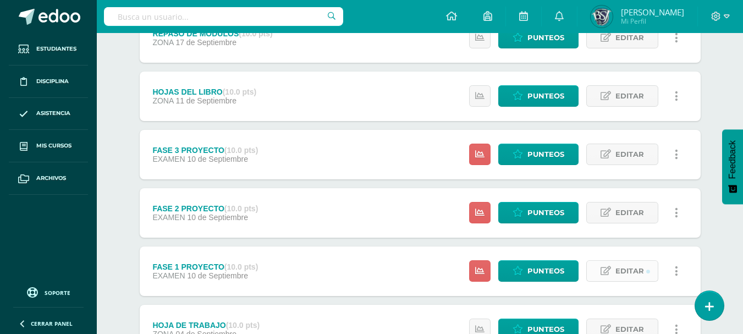
click at [644, 267] on link "Editar" at bounding box center [623, 270] width 72 height 21
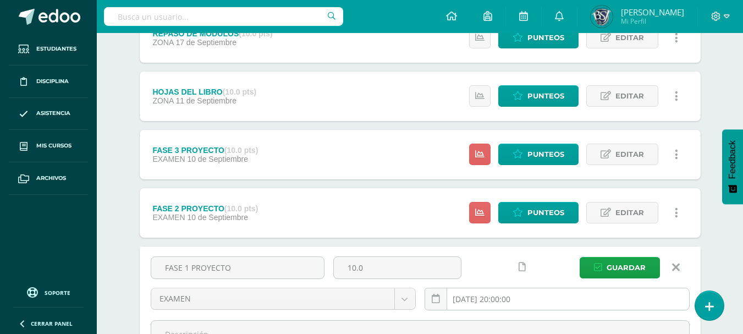
click at [576, 306] on input "[DATE] 20:00:00" at bounding box center [557, 298] width 264 height 21
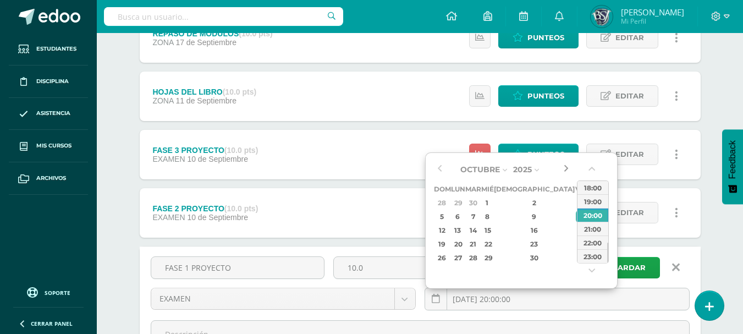
click at [564, 172] on button "button" at bounding box center [566, 169] width 11 height 17
click at [584, 214] on div "20:00" at bounding box center [593, 215] width 31 height 14
type input "[DATE] 20:00"
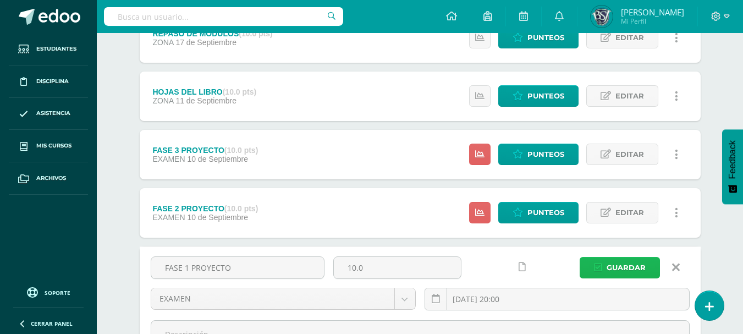
click at [629, 271] on span "Guardar" at bounding box center [626, 268] width 39 height 20
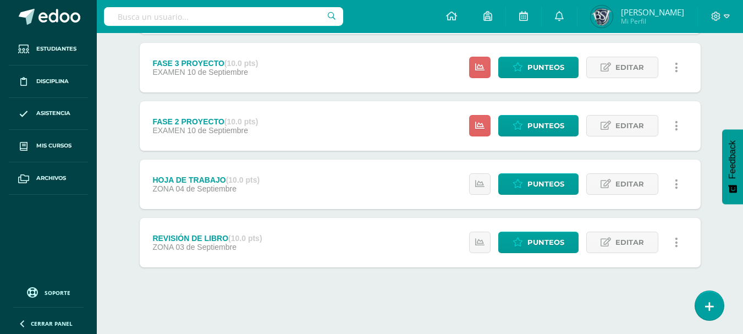
scroll to position [493, 0]
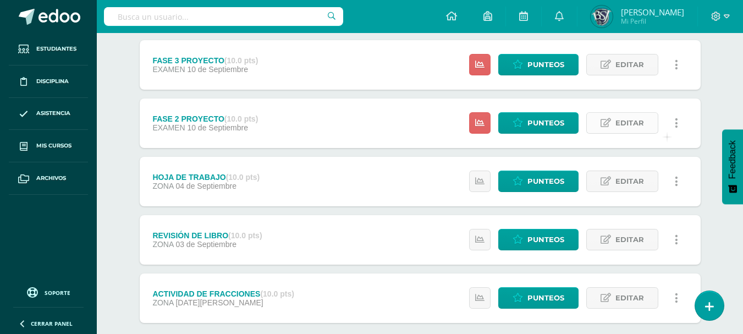
click at [641, 125] on span "Editar" at bounding box center [630, 123] width 29 height 20
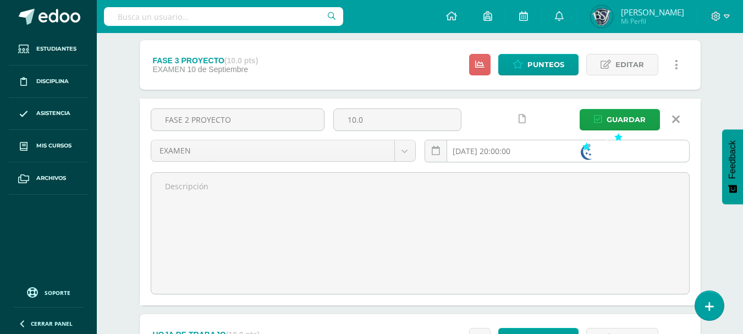
click at [578, 145] on input "[DATE] 20:00:00" at bounding box center [557, 150] width 264 height 21
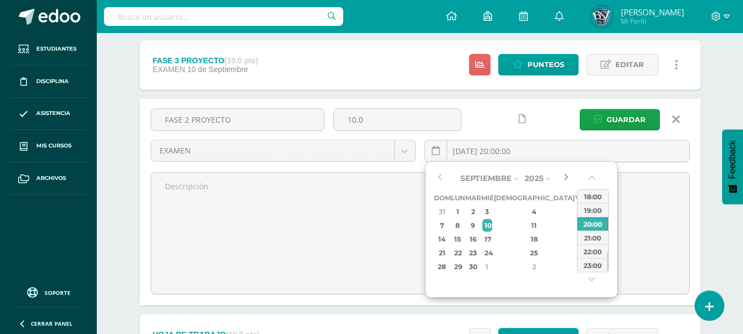
click at [566, 179] on button "button" at bounding box center [566, 178] width 11 height 17
click at [585, 222] on div "20:00" at bounding box center [593, 224] width 31 height 14
type input "[DATE] 20:00"
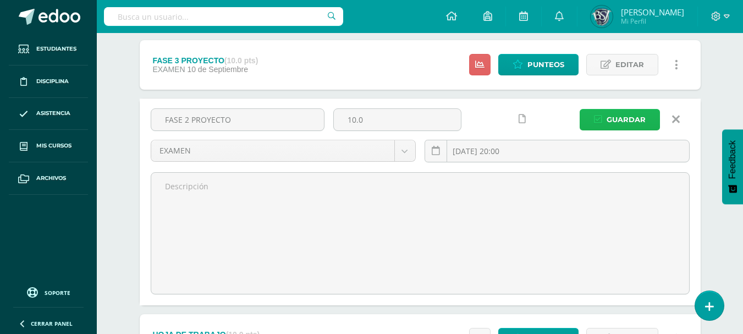
click at [633, 122] on span "Guardar" at bounding box center [626, 119] width 39 height 20
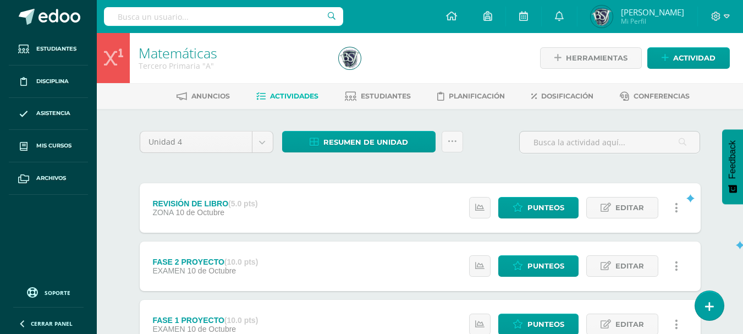
scroll to position [292, 0]
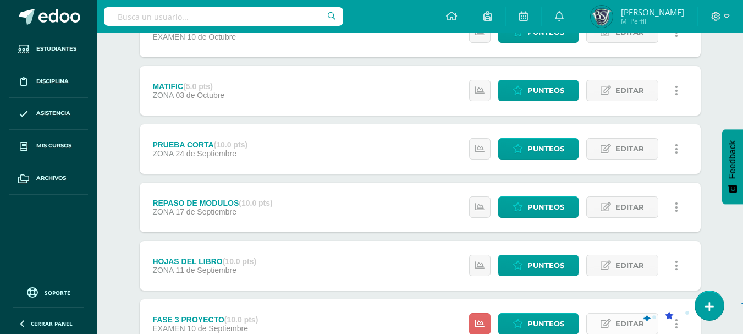
click at [633, 317] on span "Editar" at bounding box center [630, 324] width 29 height 20
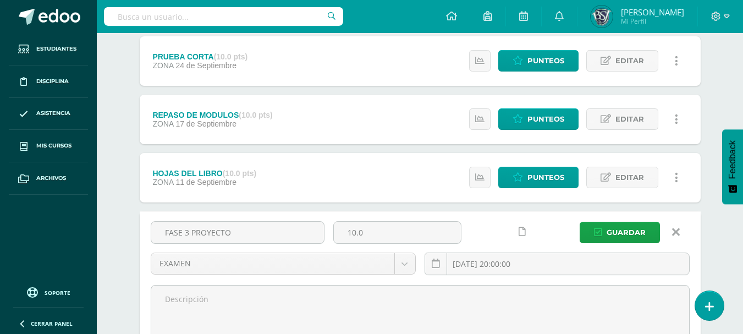
scroll to position [395, 0]
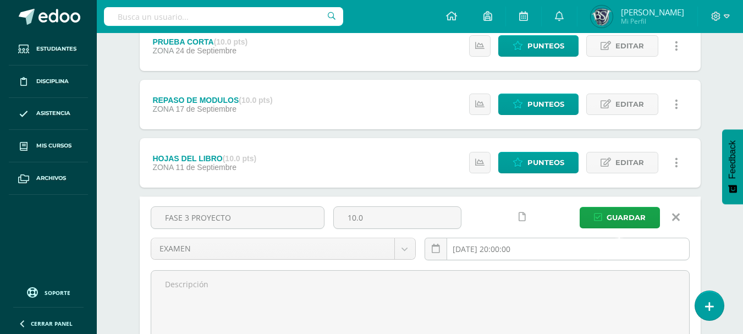
click at [580, 245] on input "[DATE] 20:00:00" at bounding box center [557, 248] width 264 height 21
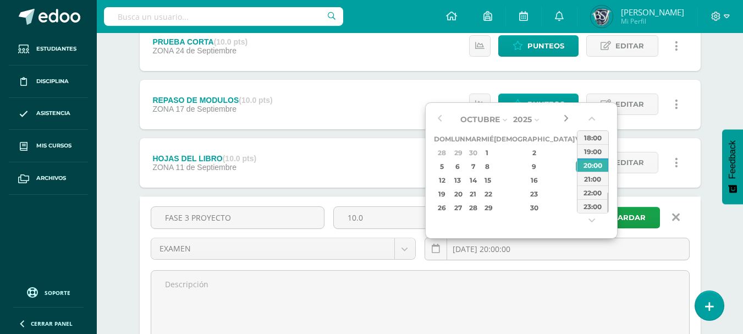
click at [571, 118] on button "button" at bounding box center [566, 119] width 11 height 17
click at [589, 163] on div "20:00" at bounding box center [593, 165] width 31 height 14
type input "[DATE] 20:00"
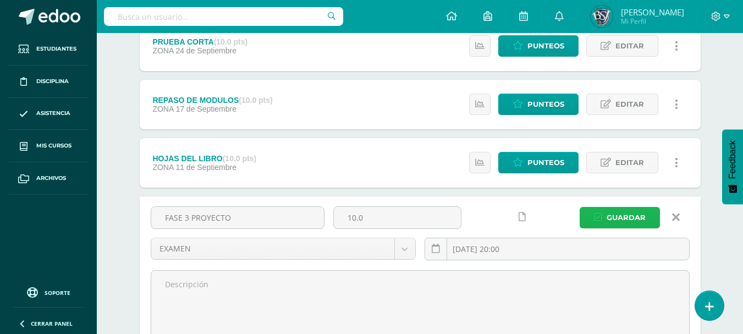
click at [604, 215] on button "Guardar" at bounding box center [620, 217] width 80 height 21
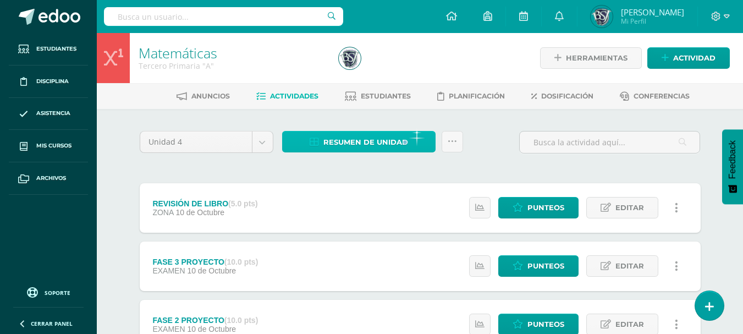
click at [401, 138] on span "Resumen de unidad" at bounding box center [366, 142] width 85 height 20
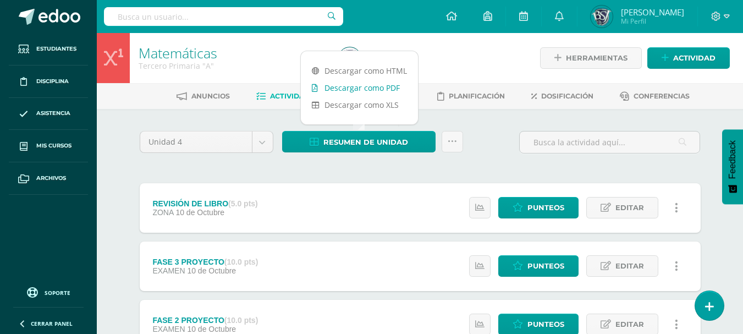
click at [389, 91] on link "Descargar como PDF" at bounding box center [359, 87] width 117 height 17
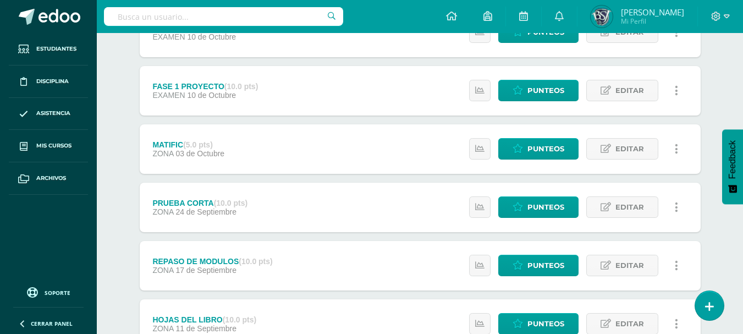
scroll to position [555, 0]
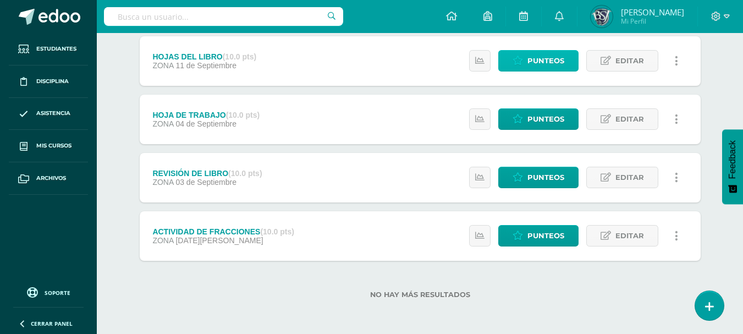
click at [556, 60] on span "Punteos" at bounding box center [546, 61] width 37 height 20
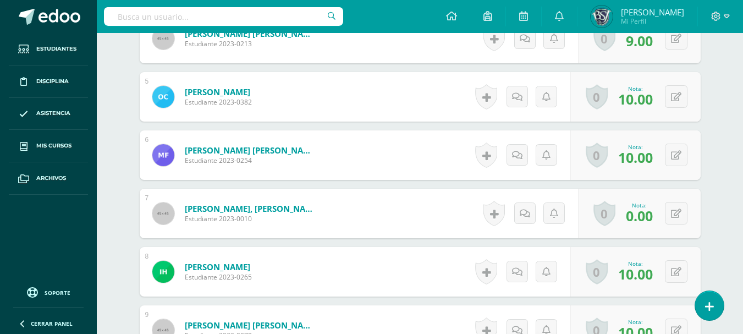
scroll to position [569, 0]
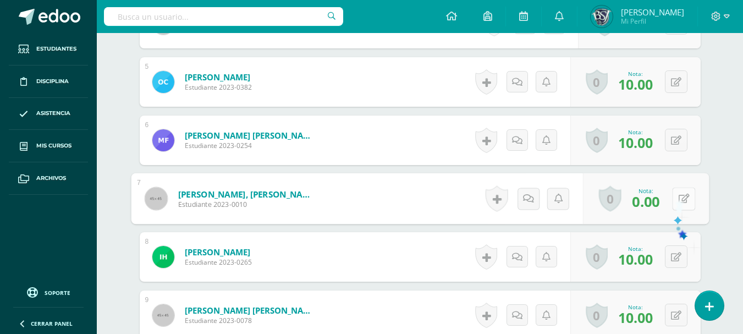
click at [675, 198] on button at bounding box center [683, 198] width 23 height 23
type input "10"
click at [652, 204] on icon at bounding box center [655, 202] width 10 height 9
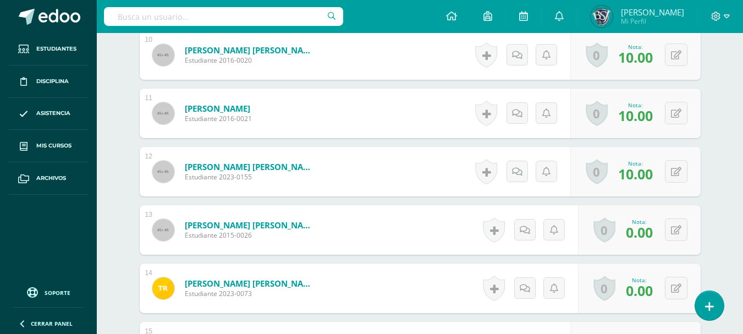
scroll to position [892, 0]
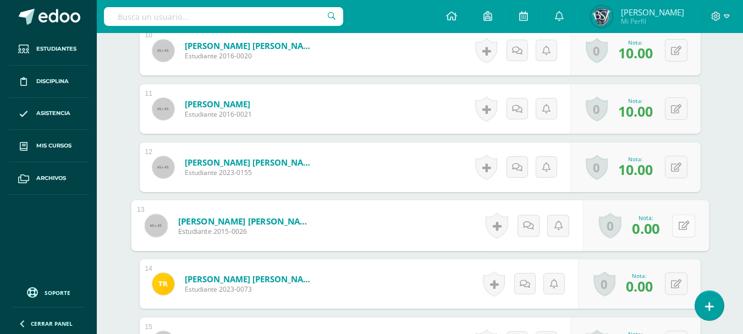
click at [678, 223] on button at bounding box center [683, 225] width 23 height 23
type input "10"
click at [658, 229] on icon at bounding box center [655, 228] width 10 height 9
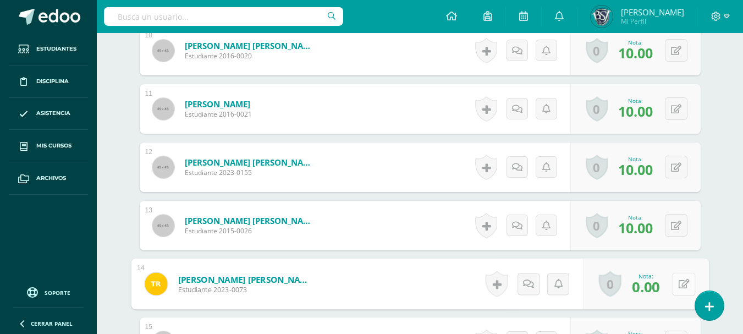
click at [676, 279] on button at bounding box center [683, 283] width 23 height 23
type input "5"
click at [655, 283] on icon at bounding box center [655, 287] width 10 height 9
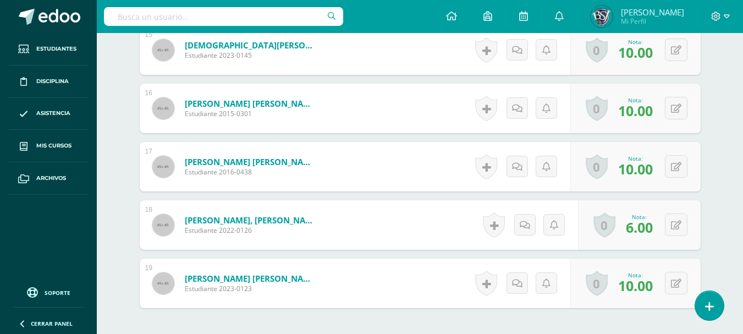
scroll to position [1284, 0]
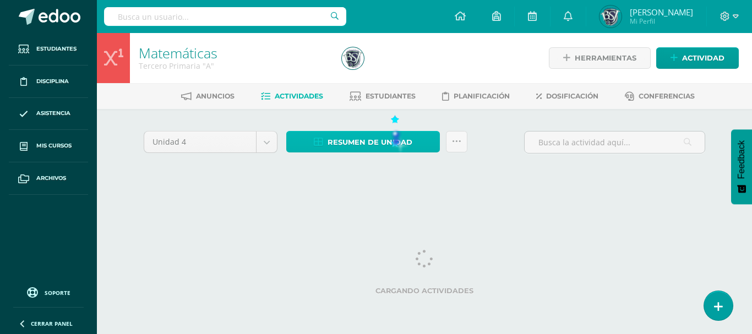
click at [391, 139] on span "Resumen de unidad" at bounding box center [369, 142] width 85 height 20
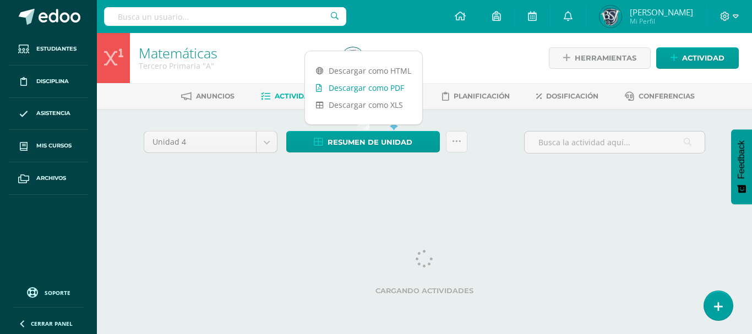
click at [382, 84] on link "Descargar como PDF" at bounding box center [363, 87] width 117 height 17
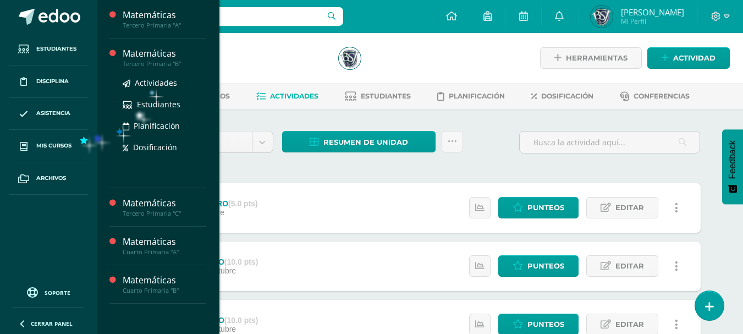
click at [160, 60] on div "Tercero Primaria "B"" at bounding box center [165, 64] width 84 height 8
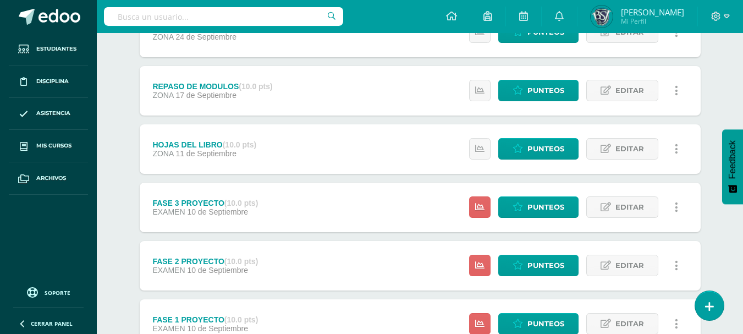
scroll to position [493, 0]
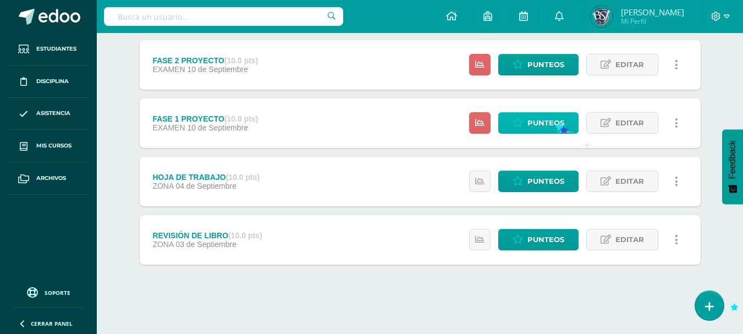
click at [556, 123] on span "Punteos" at bounding box center [546, 123] width 37 height 20
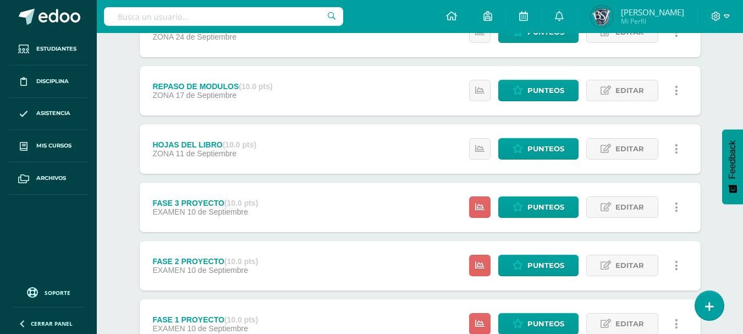
scroll to position [493, 0]
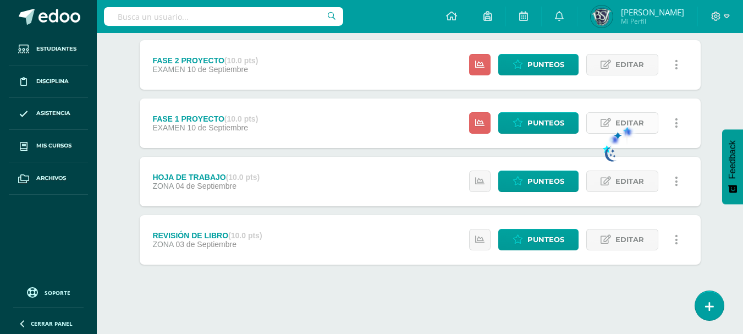
click at [627, 125] on span "Editar" at bounding box center [630, 123] width 29 height 20
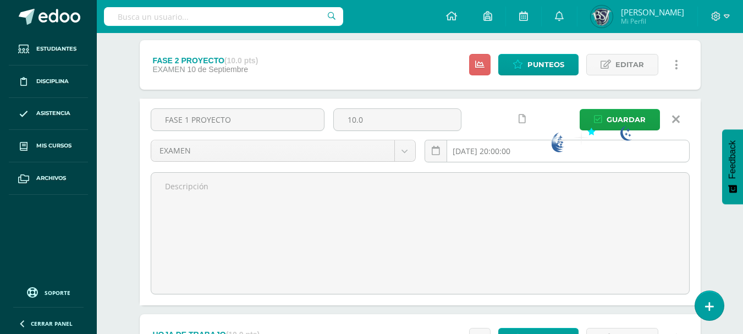
click at [549, 140] on input "[DATE] 20:00:00" at bounding box center [557, 150] width 264 height 21
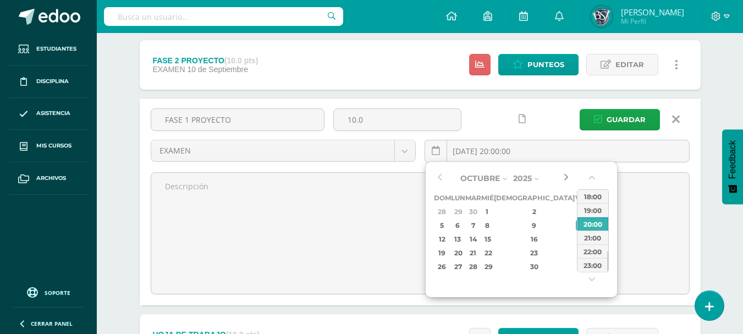
click at [571, 177] on button "button" at bounding box center [566, 178] width 11 height 17
click at [591, 224] on div "20:00" at bounding box center [593, 224] width 31 height 14
type input "[DATE] 20:00"
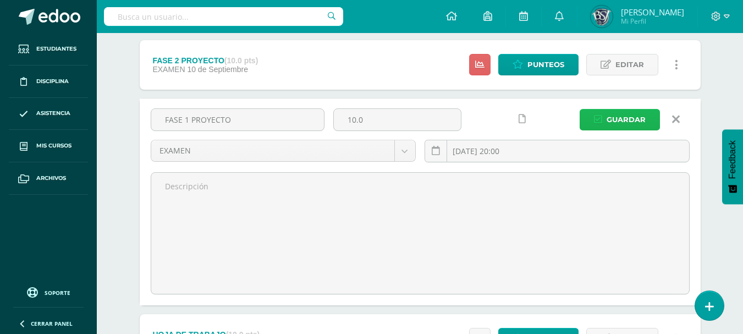
click at [639, 122] on span "Guardar" at bounding box center [626, 119] width 39 height 20
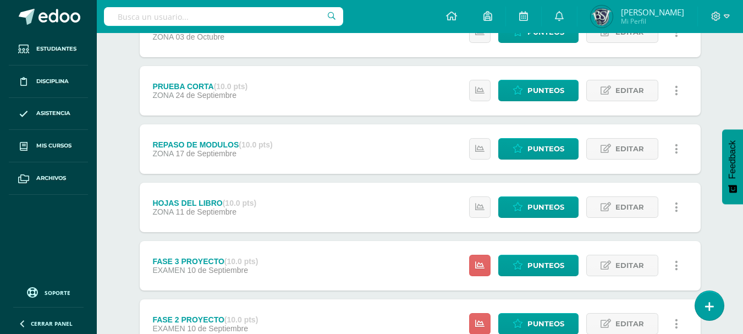
scroll to position [493, 0]
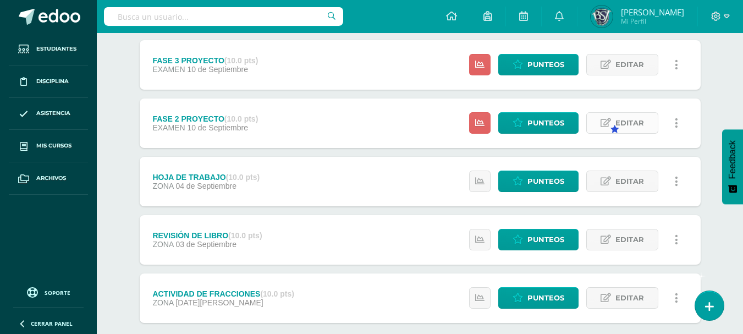
click at [622, 125] on span "Editar" at bounding box center [630, 123] width 29 height 20
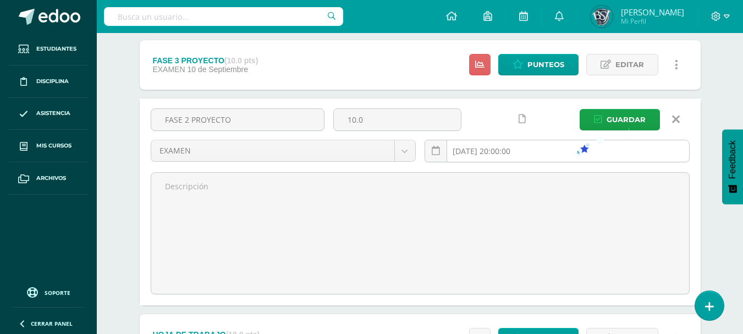
click at [573, 150] on input "[DATE] 20:00:00" at bounding box center [557, 150] width 264 height 21
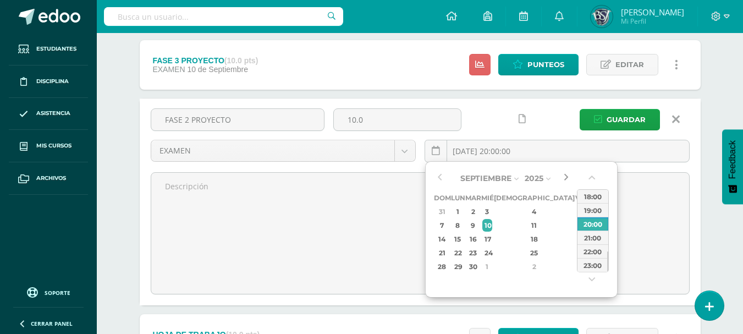
click at [564, 176] on button "button" at bounding box center [566, 178] width 11 height 17
click at [589, 225] on div "20:00" at bounding box center [593, 224] width 31 height 14
type input "[DATE] 20:00"
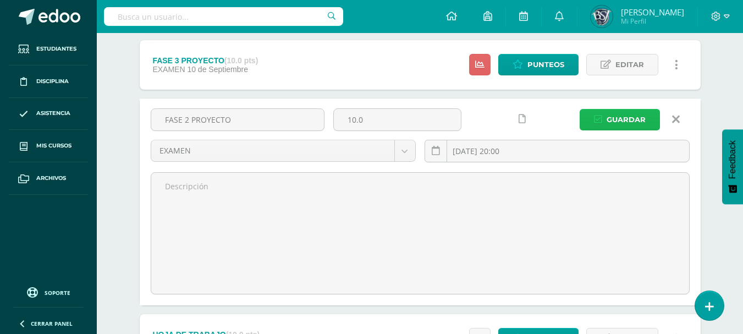
click at [631, 124] on span "Guardar" at bounding box center [626, 119] width 39 height 20
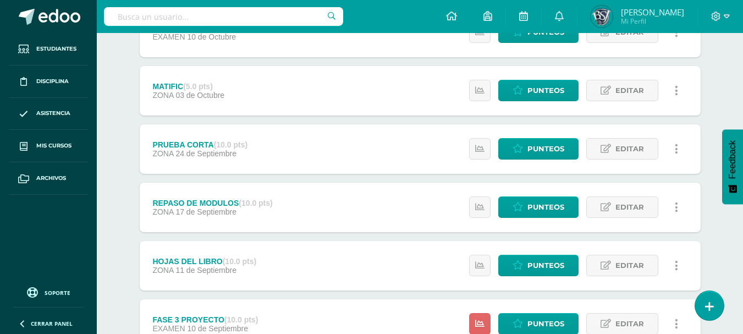
scroll to position [555, 0]
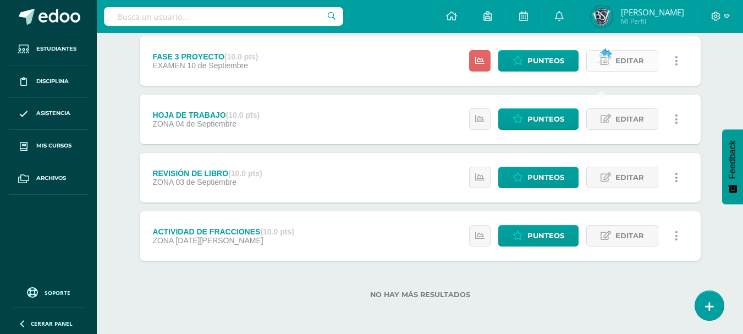
click at [612, 59] on link "Editar" at bounding box center [623, 60] width 72 height 21
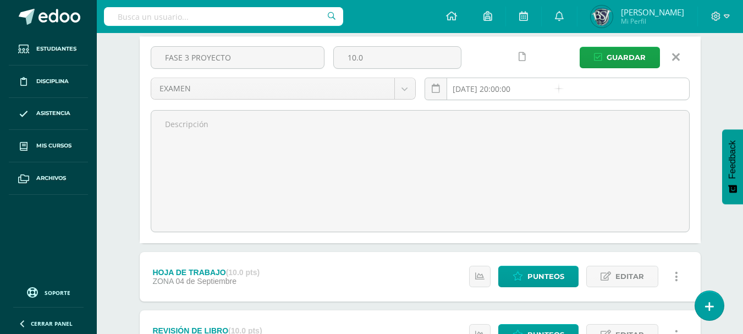
click at [554, 84] on input "[DATE] 20:00:00" at bounding box center [557, 88] width 264 height 21
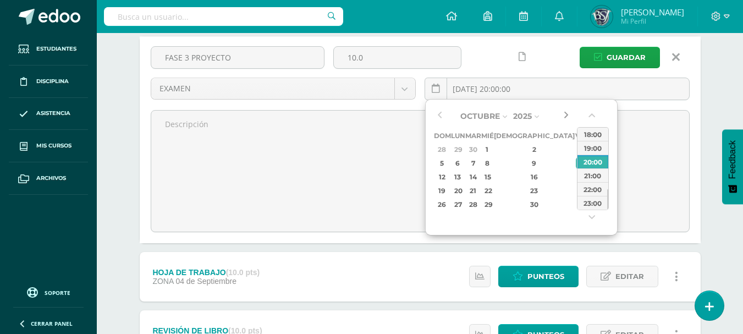
click at [561, 116] on button "button" at bounding box center [566, 116] width 11 height 17
click at [593, 158] on div "20:00" at bounding box center [593, 162] width 31 height 14
type input "[DATE] 20:00"
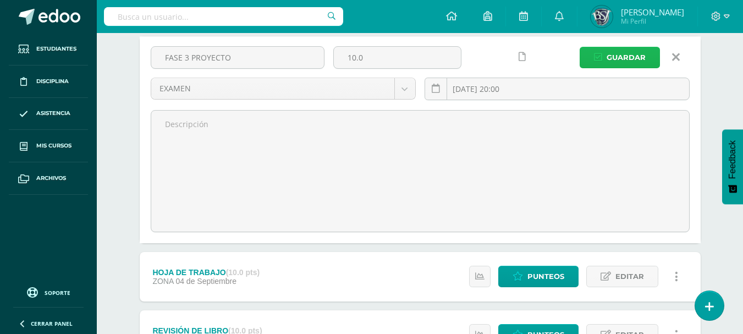
click at [616, 54] on span "Guardar" at bounding box center [626, 57] width 39 height 20
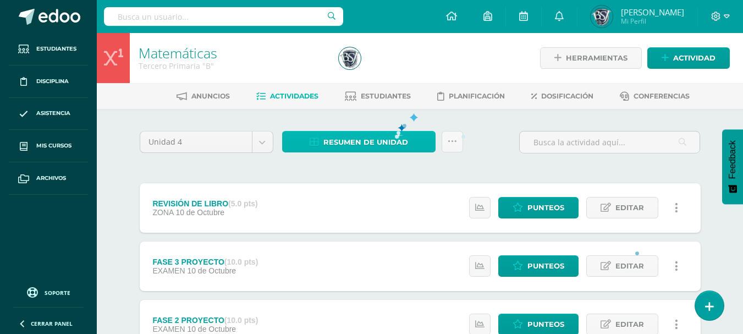
click at [392, 135] on span "Resumen de unidad" at bounding box center [366, 142] width 85 height 20
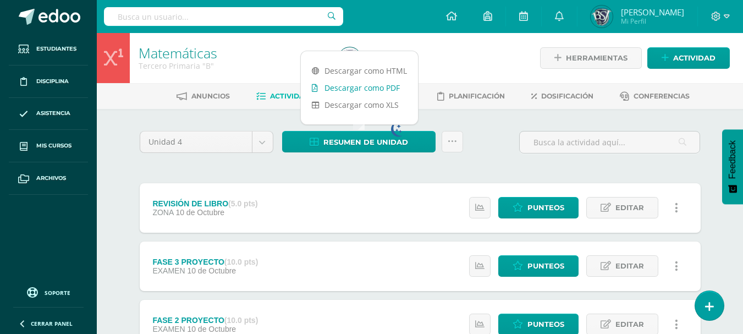
click at [382, 86] on link "Descargar como PDF" at bounding box center [359, 87] width 117 height 17
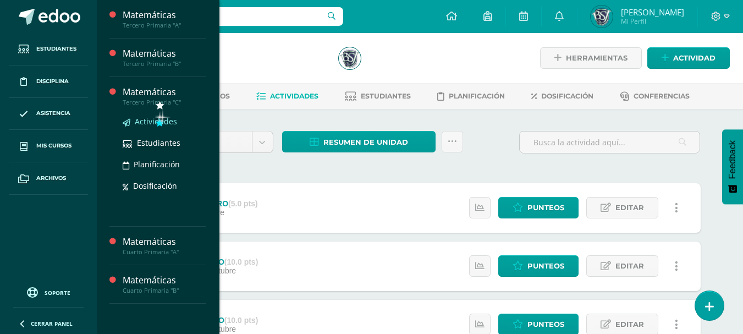
click at [156, 118] on span "Actividades" at bounding box center [156, 121] width 42 height 10
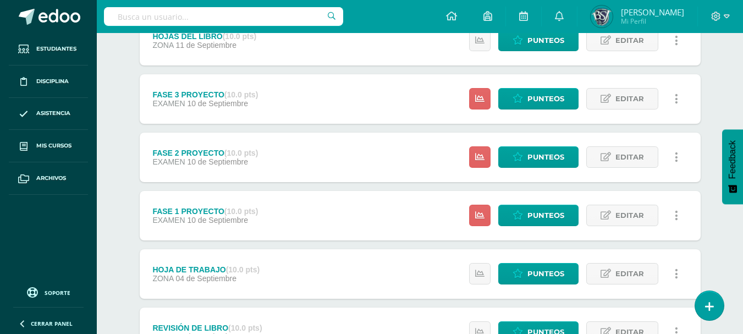
scroll to position [424, 0]
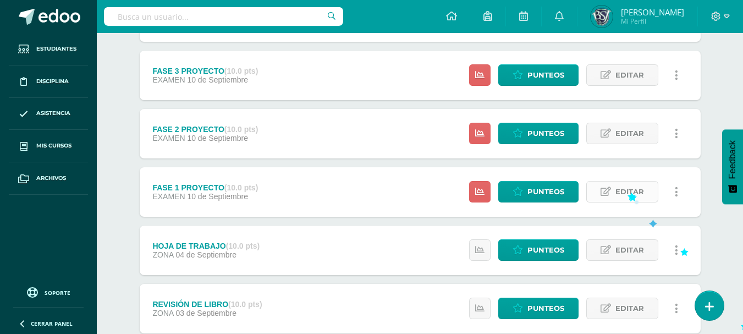
click at [627, 191] on span "Editar" at bounding box center [630, 192] width 29 height 20
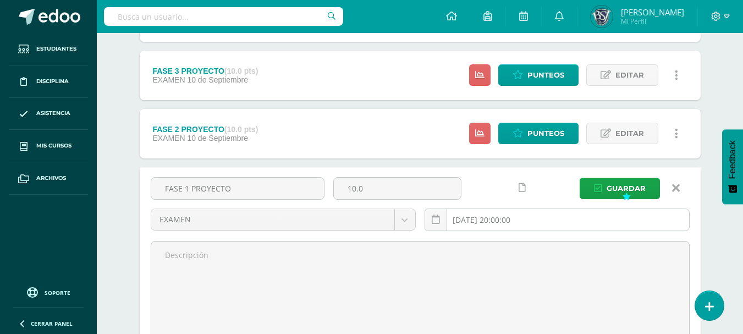
click at [555, 216] on input "[DATE] 20:00:00" at bounding box center [557, 219] width 264 height 21
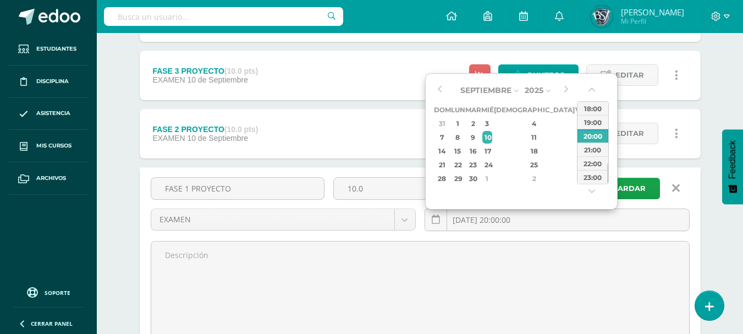
click at [572, 84] on div "Septiembre Enero Febrero Marzo Abril Mayo Junio Julio Agosto Septiembre Octubre…" at bounding box center [521, 141] width 193 height 136
click at [568, 87] on button "button" at bounding box center [566, 90] width 11 height 17
click at [593, 133] on div "20:00" at bounding box center [593, 136] width 31 height 14
type input "[DATE] 20:00"
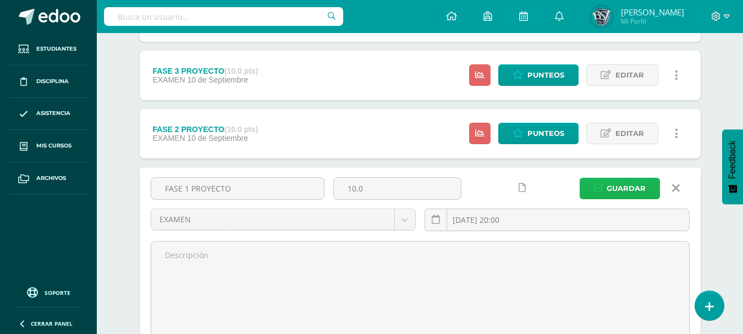
click at [612, 185] on span "Guardar" at bounding box center [626, 188] width 39 height 20
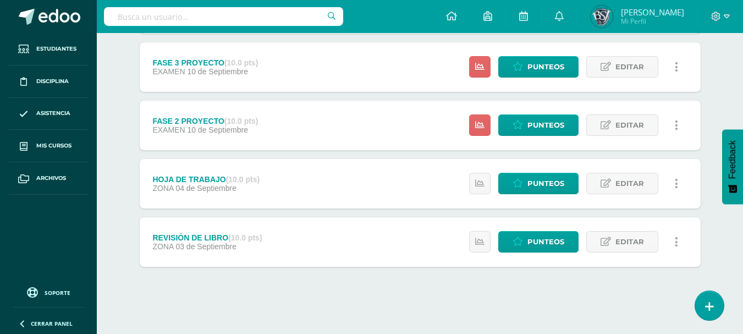
scroll to position [493, 0]
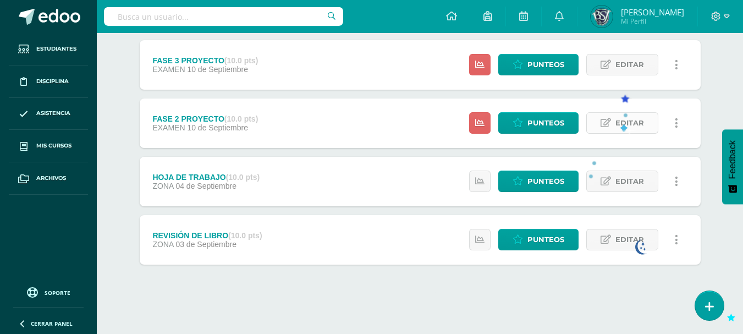
click at [620, 125] on span "Editar" at bounding box center [630, 123] width 29 height 20
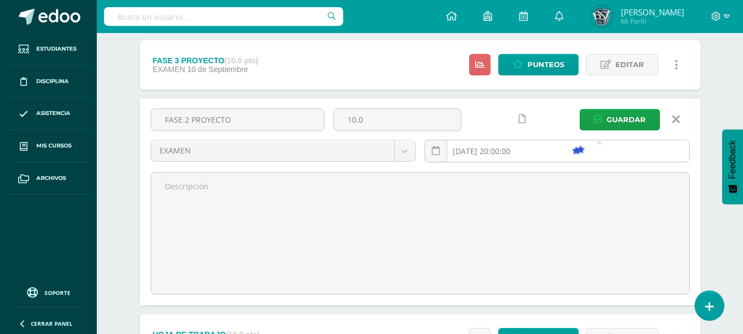
click at [570, 146] on input "[DATE] 20:00:00" at bounding box center [557, 150] width 264 height 21
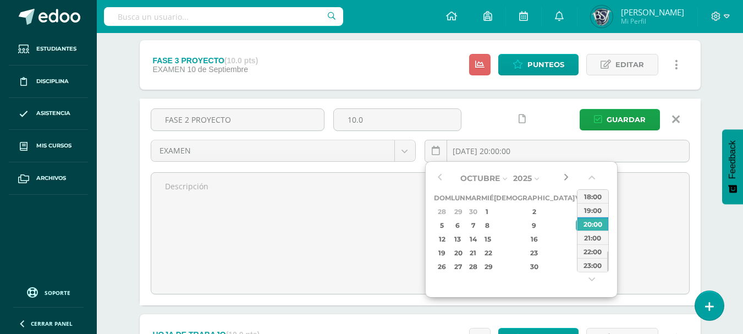
click at [569, 179] on button "button" at bounding box center [566, 178] width 11 height 17
click at [593, 226] on div "20:00" at bounding box center [593, 224] width 31 height 14
type input "[DATE] 20:00"
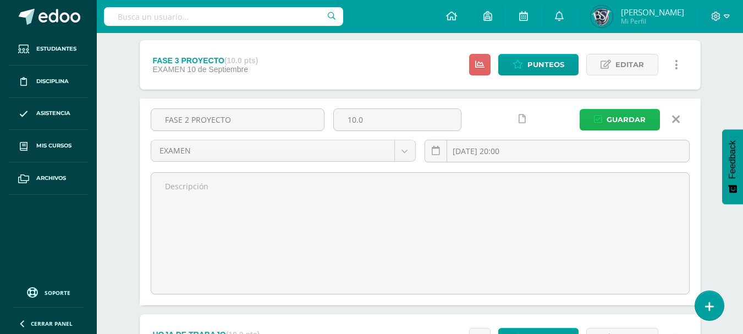
click at [628, 119] on span "Guardar" at bounding box center [626, 119] width 39 height 20
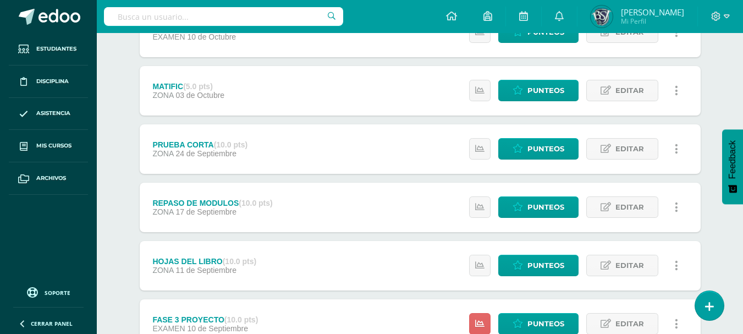
scroll to position [555, 0]
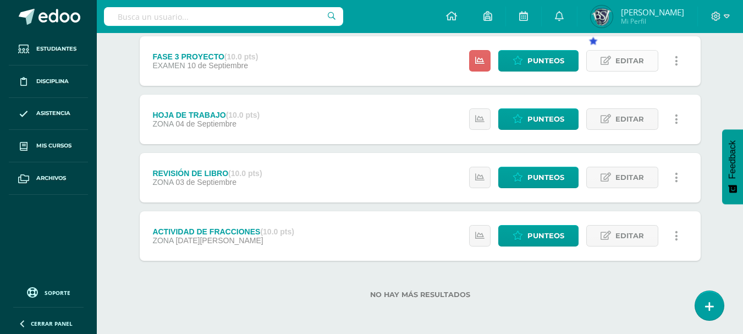
click at [607, 57] on icon at bounding box center [606, 60] width 10 height 9
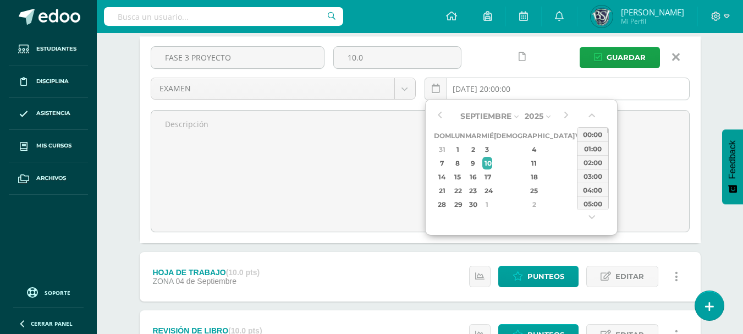
click at [532, 86] on input "2025-09-10 20:00:00" at bounding box center [557, 88] width 264 height 21
click at [564, 117] on button "button" at bounding box center [566, 116] width 11 height 17
click at [588, 160] on div "20:00" at bounding box center [593, 162] width 31 height 14
type input "2025-10-10 20:00"
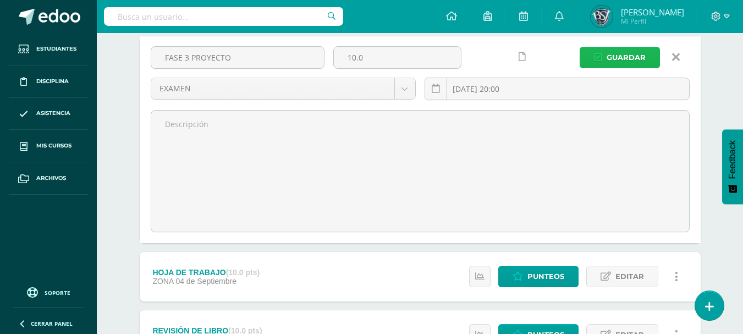
click at [629, 59] on span "Guardar" at bounding box center [626, 57] width 39 height 20
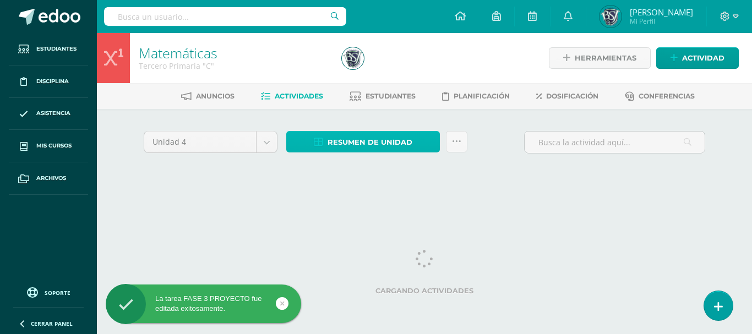
click at [388, 141] on span "Resumen de unidad" at bounding box center [369, 142] width 85 height 20
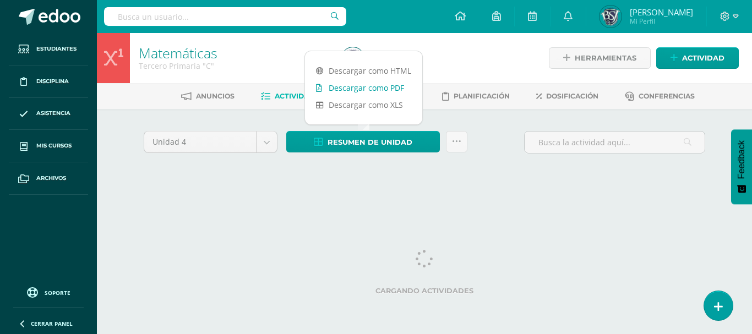
click at [389, 90] on link "Descargar como PDF" at bounding box center [363, 87] width 117 height 17
